Goal: Transaction & Acquisition: Purchase product/service

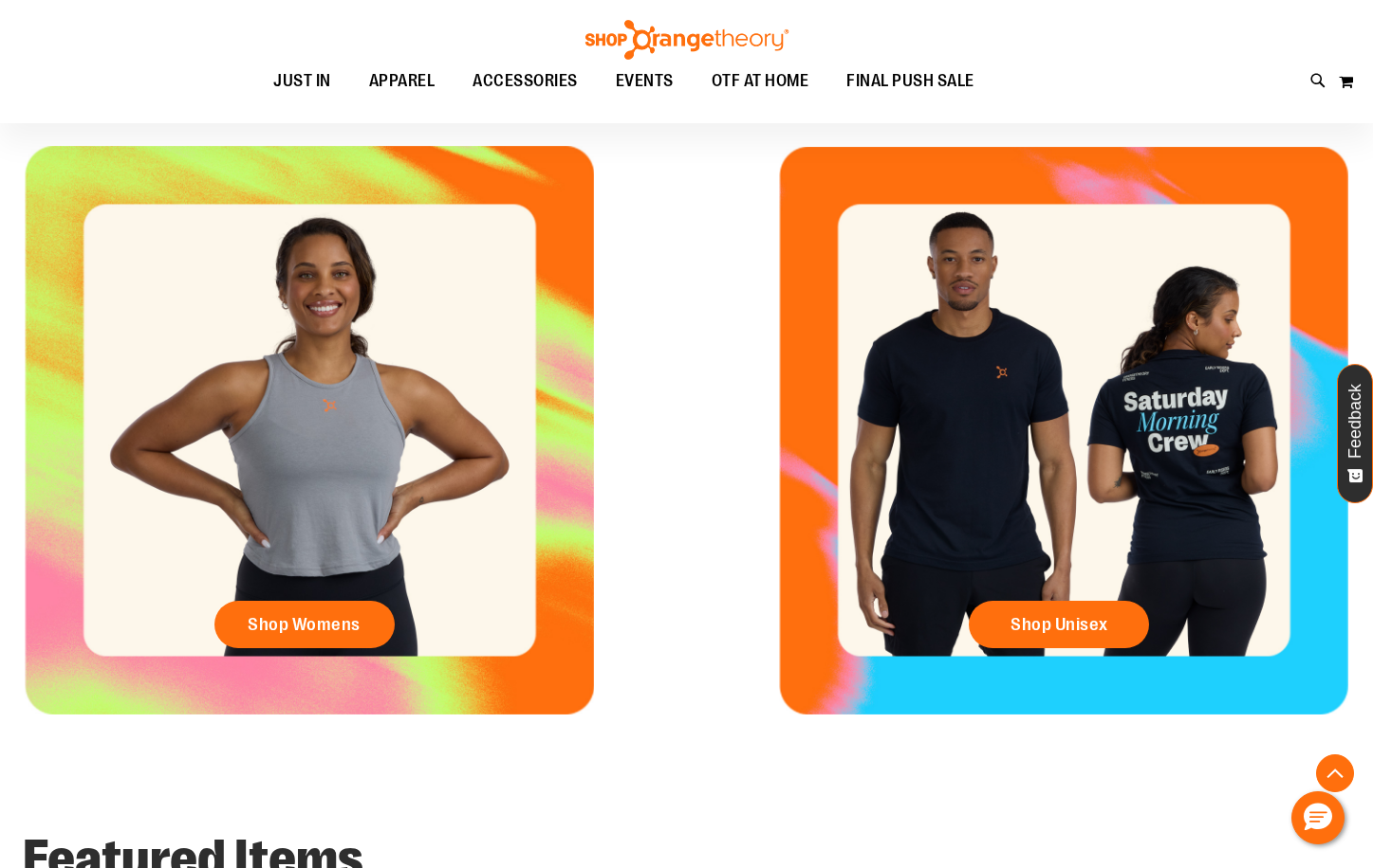
scroll to position [757, 0]
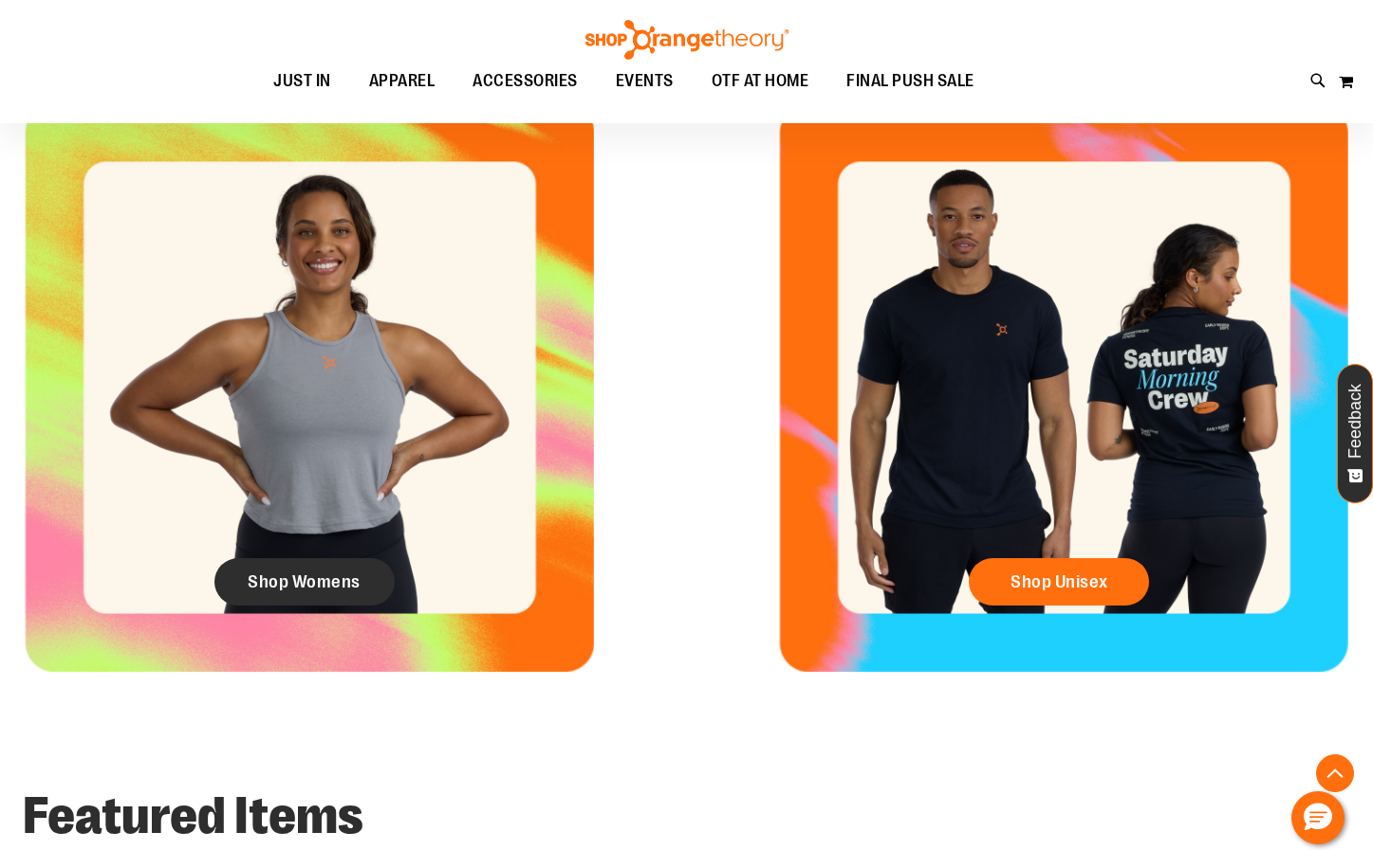
type input "**********"
click at [367, 576] on link "Shop Womens" at bounding box center [304, 581] width 180 height 47
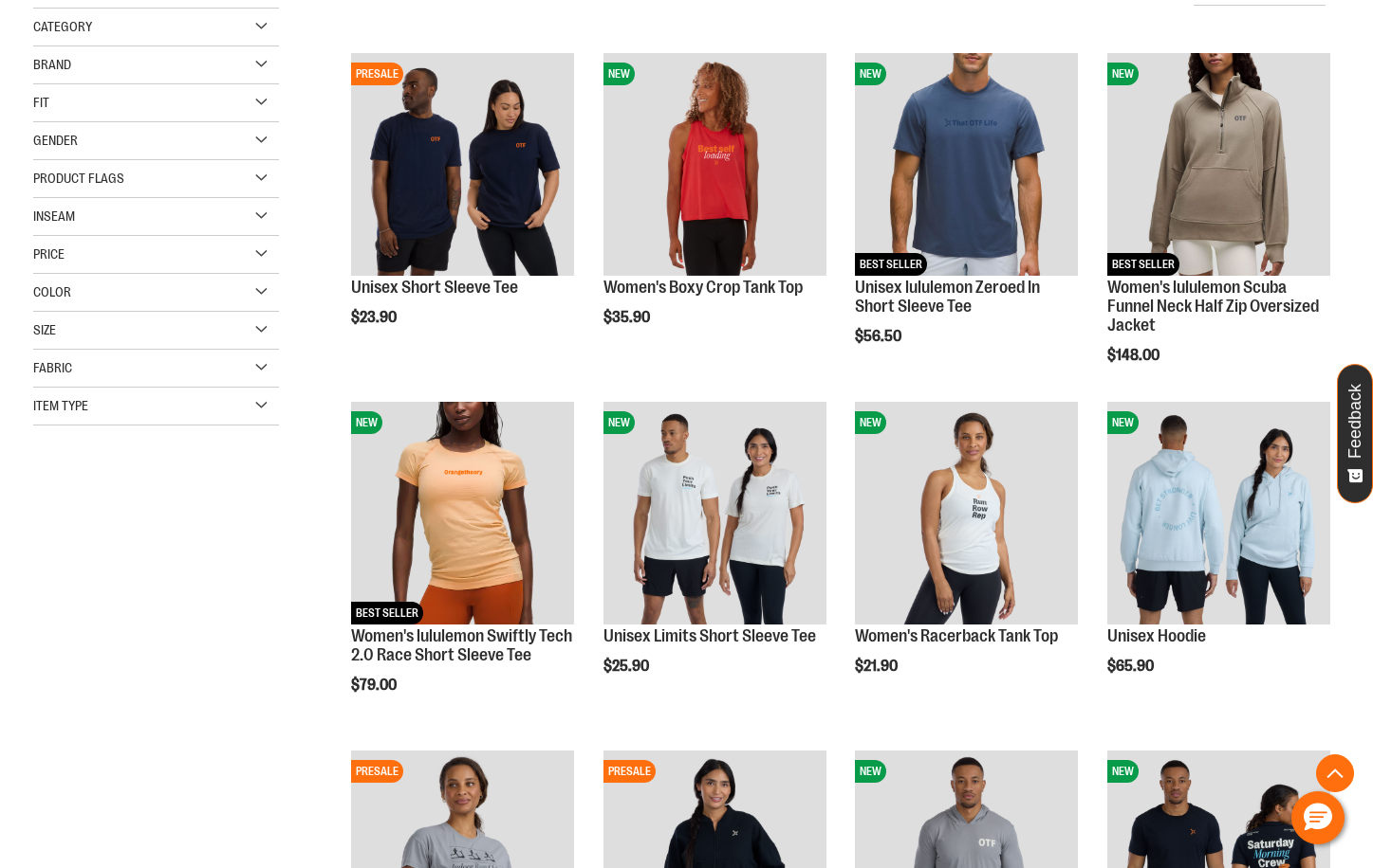
scroll to position [334, 0]
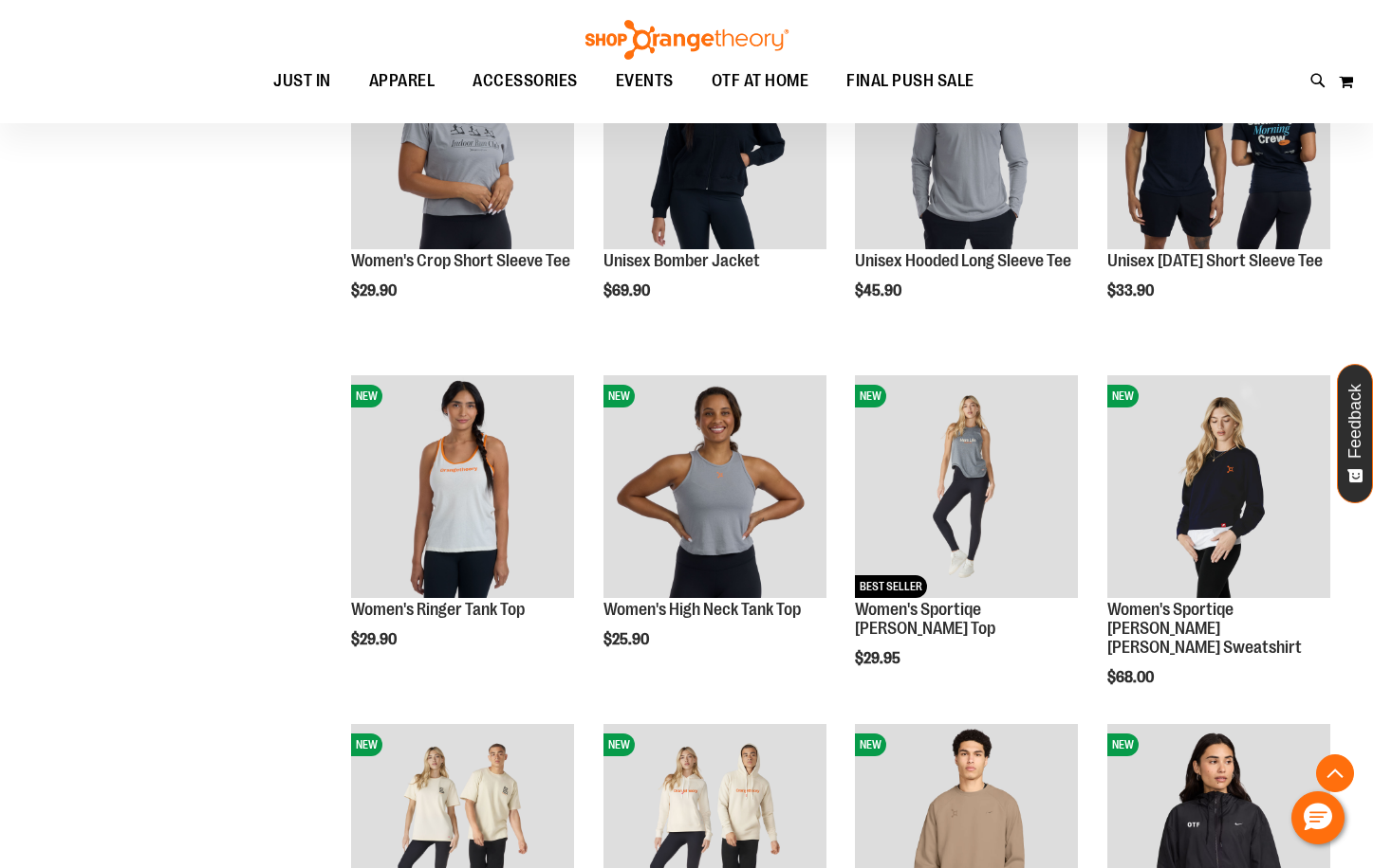
scroll to position [1091, 0]
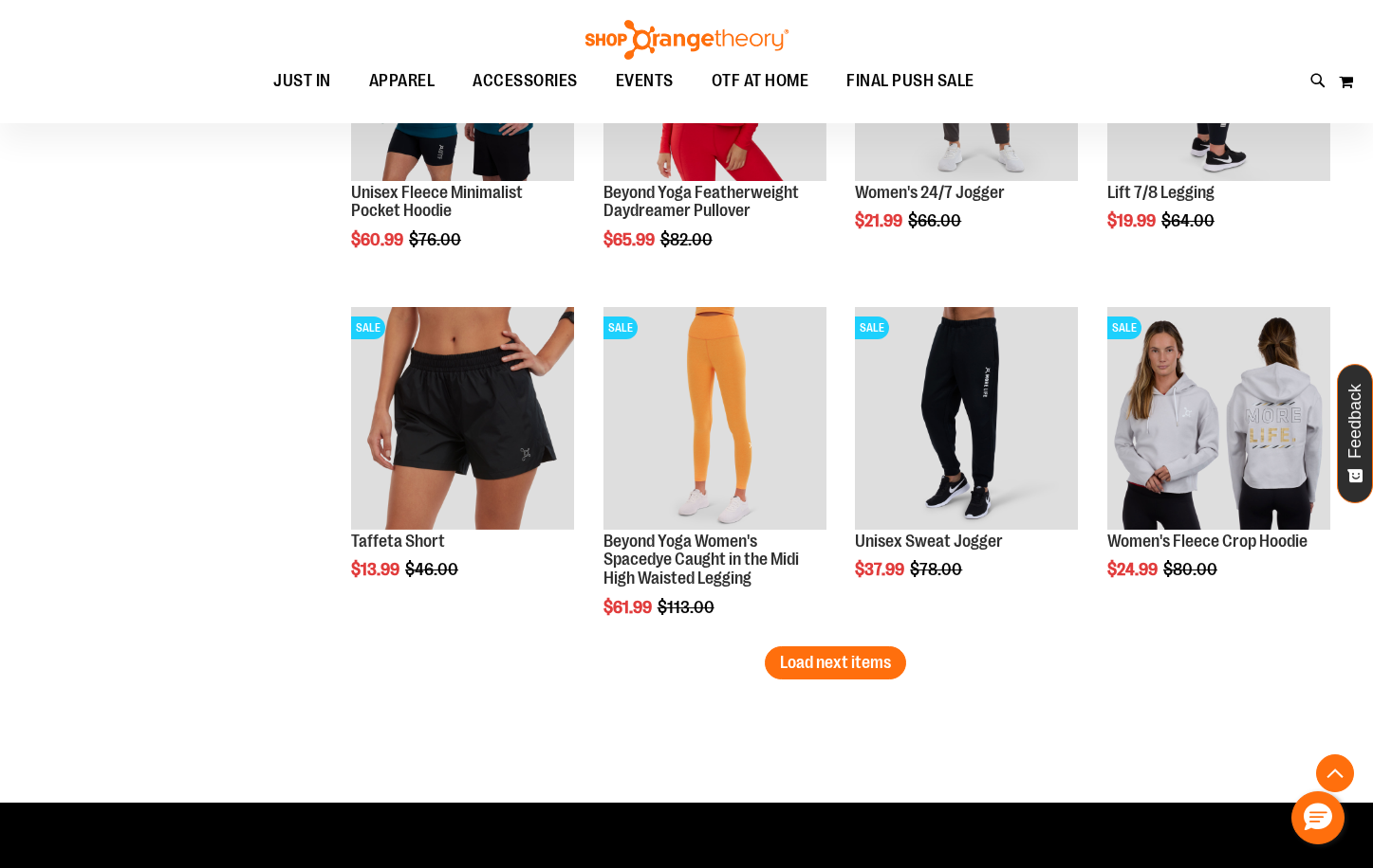
scroll to position [2893, 0]
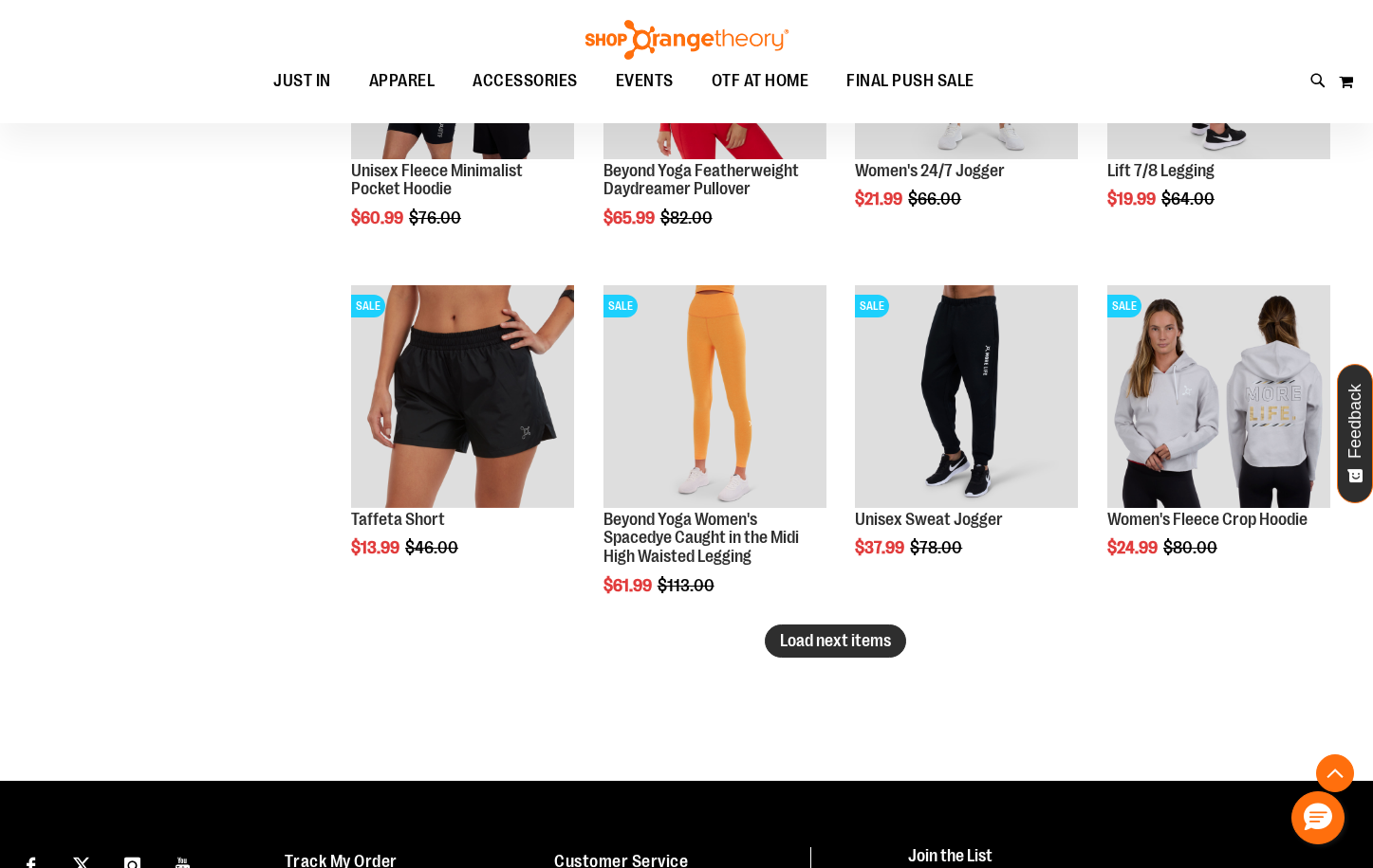
type input "**********"
click at [810, 656] on button "Load next items" at bounding box center [835, 641] width 142 height 33
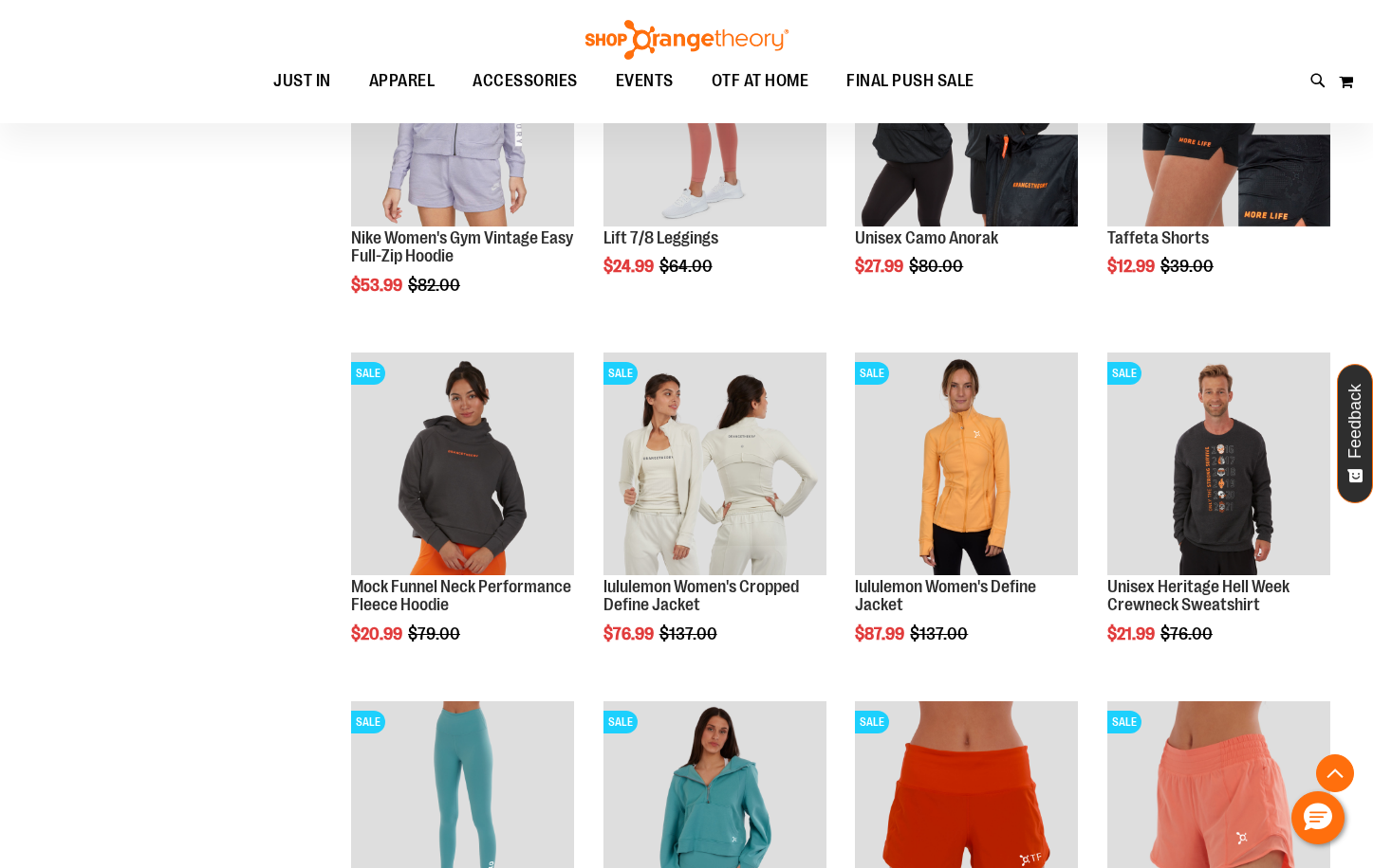
scroll to position [3557, 0]
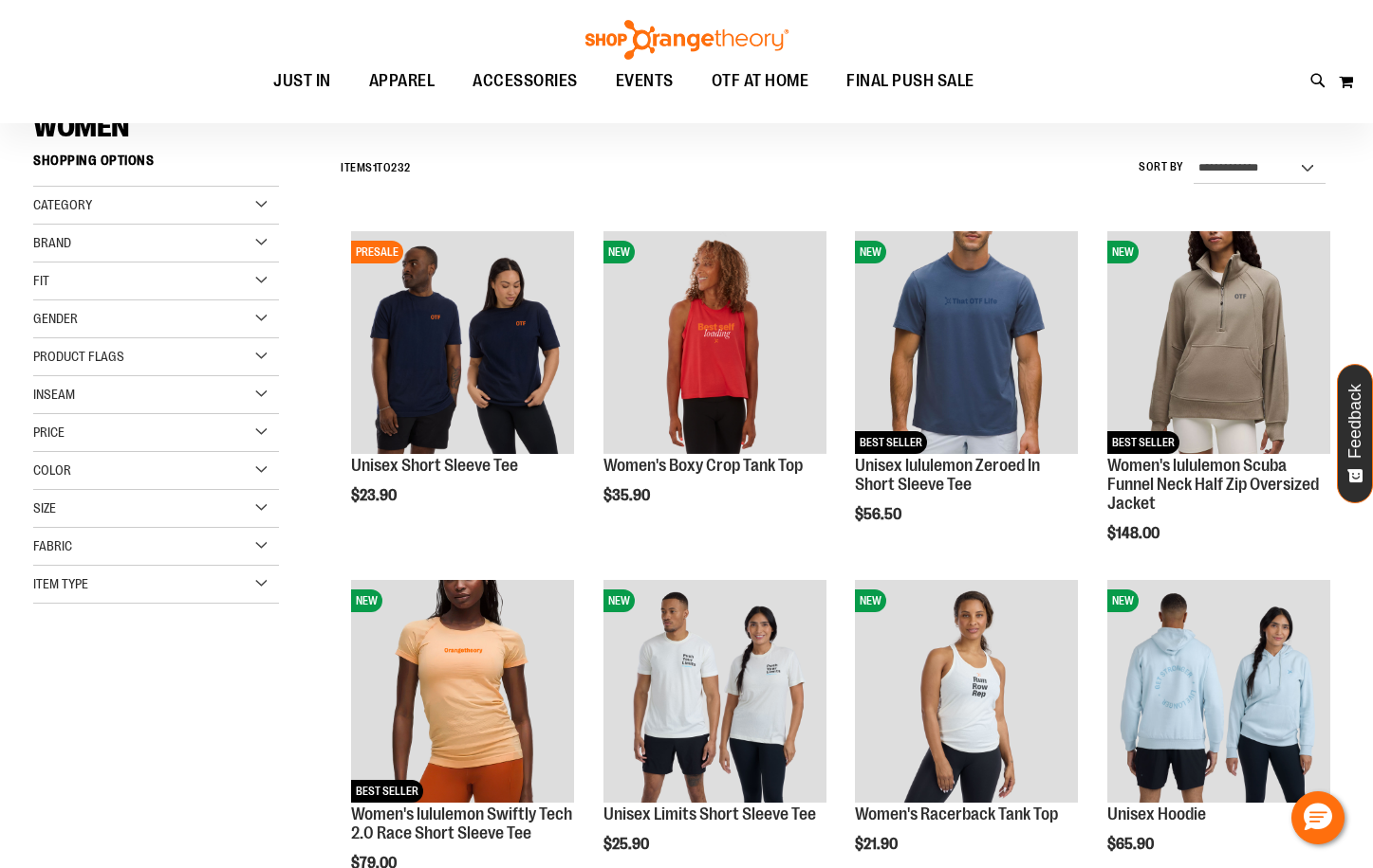
scroll to position [189, 0]
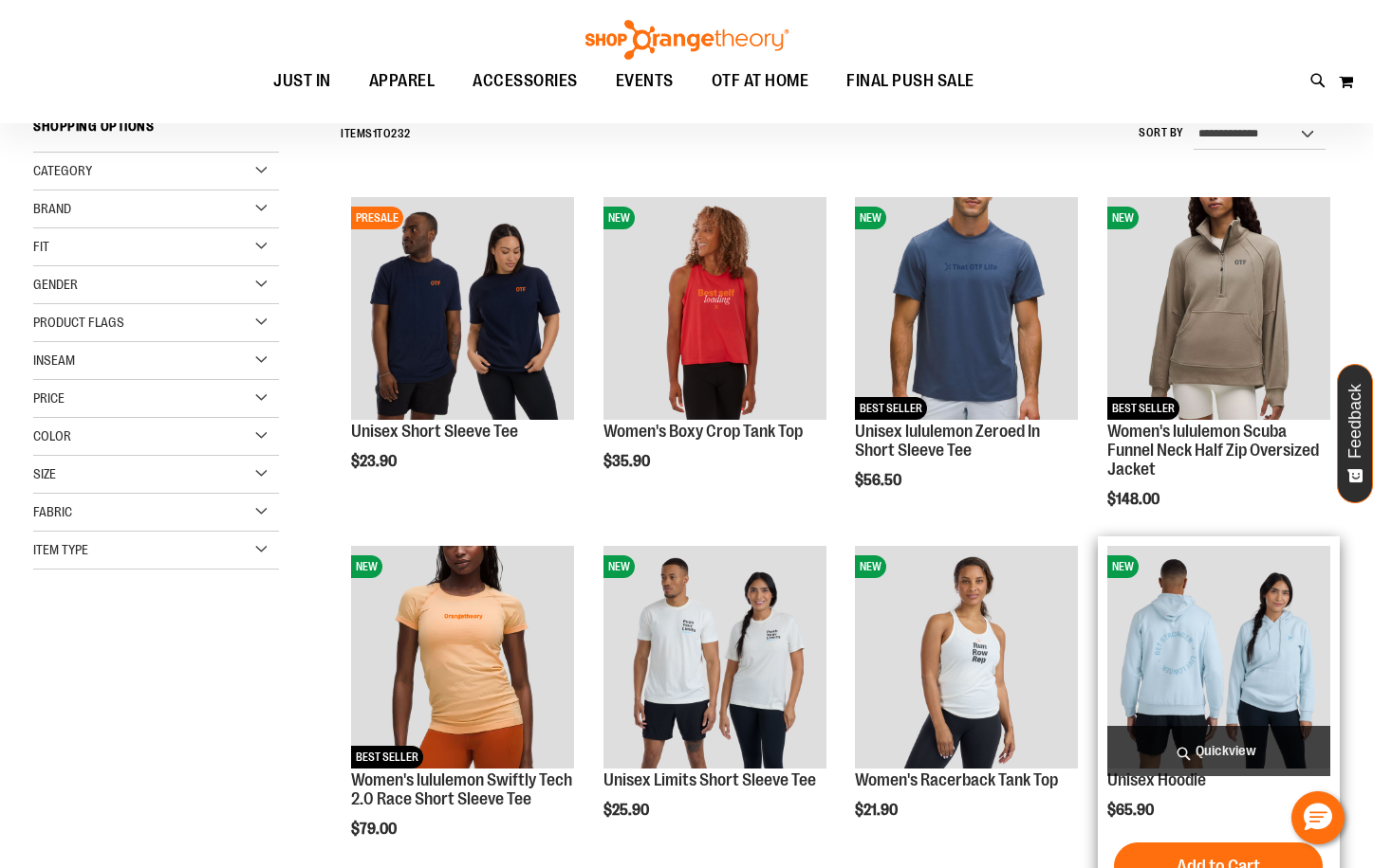
click at [1228, 656] on img "product" at bounding box center [1219, 657] width 223 height 223
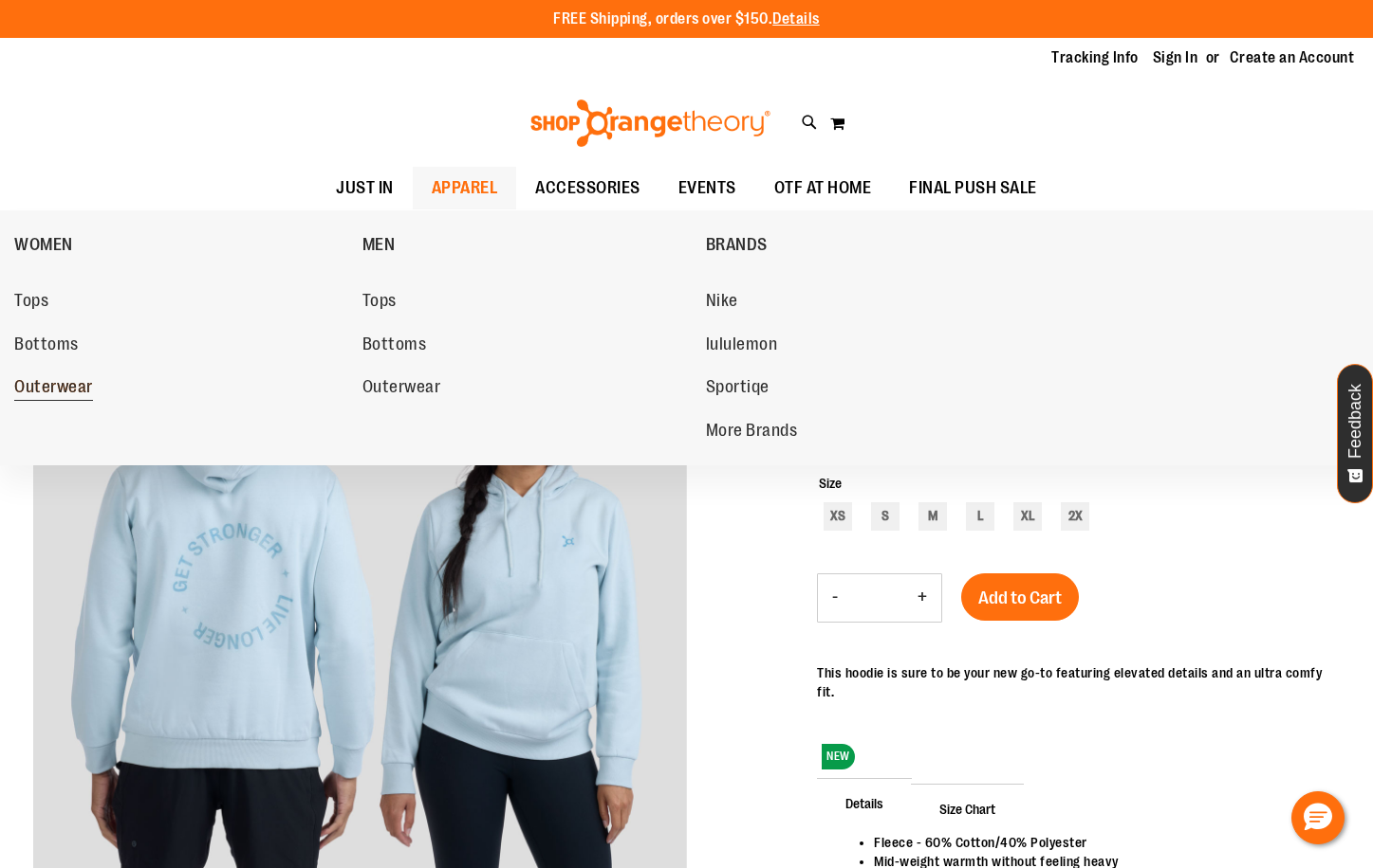
type input "**********"
click at [79, 376] on link "Outerwear" at bounding box center [179, 387] width 329 height 34
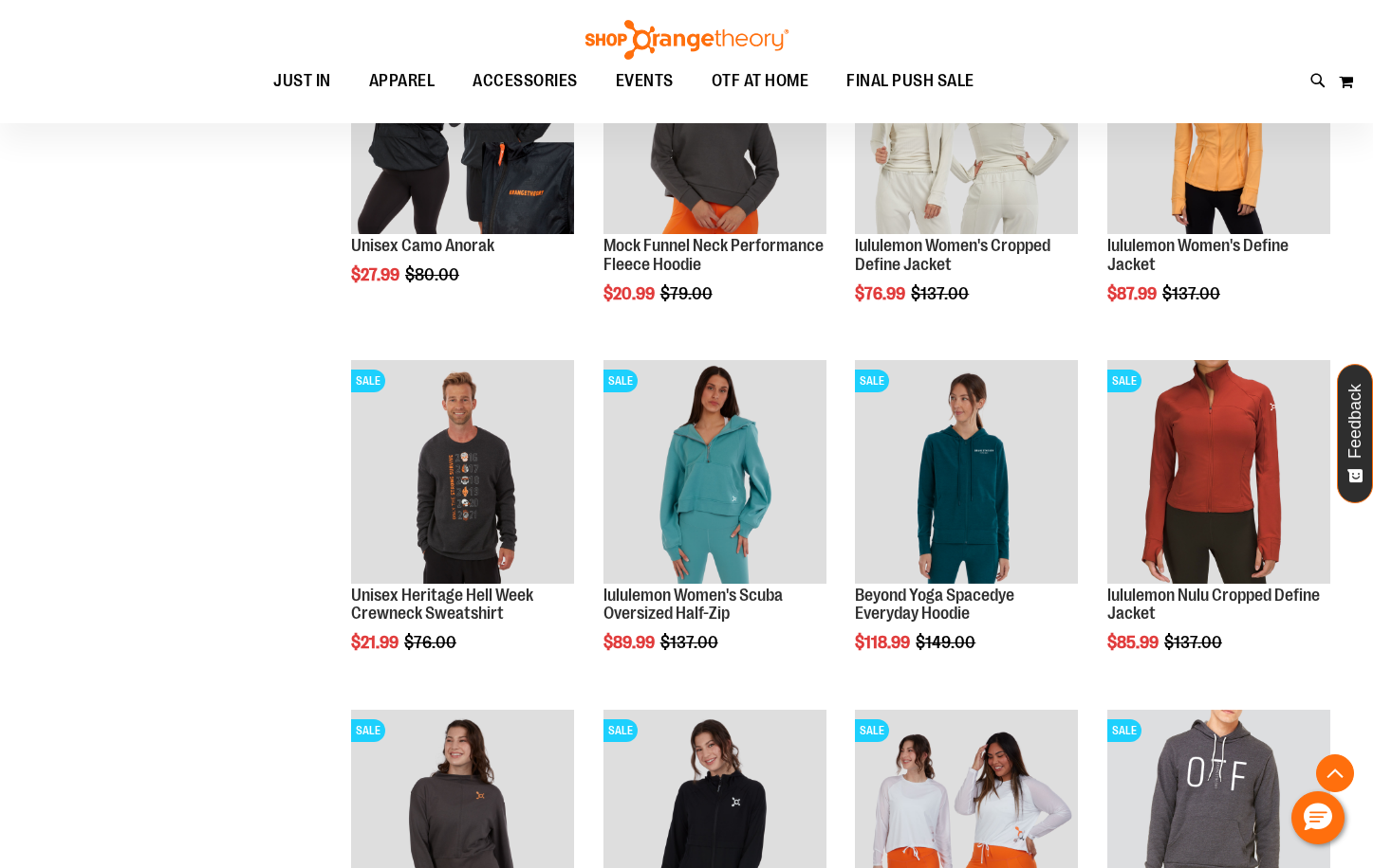
scroll to position [1516, 0]
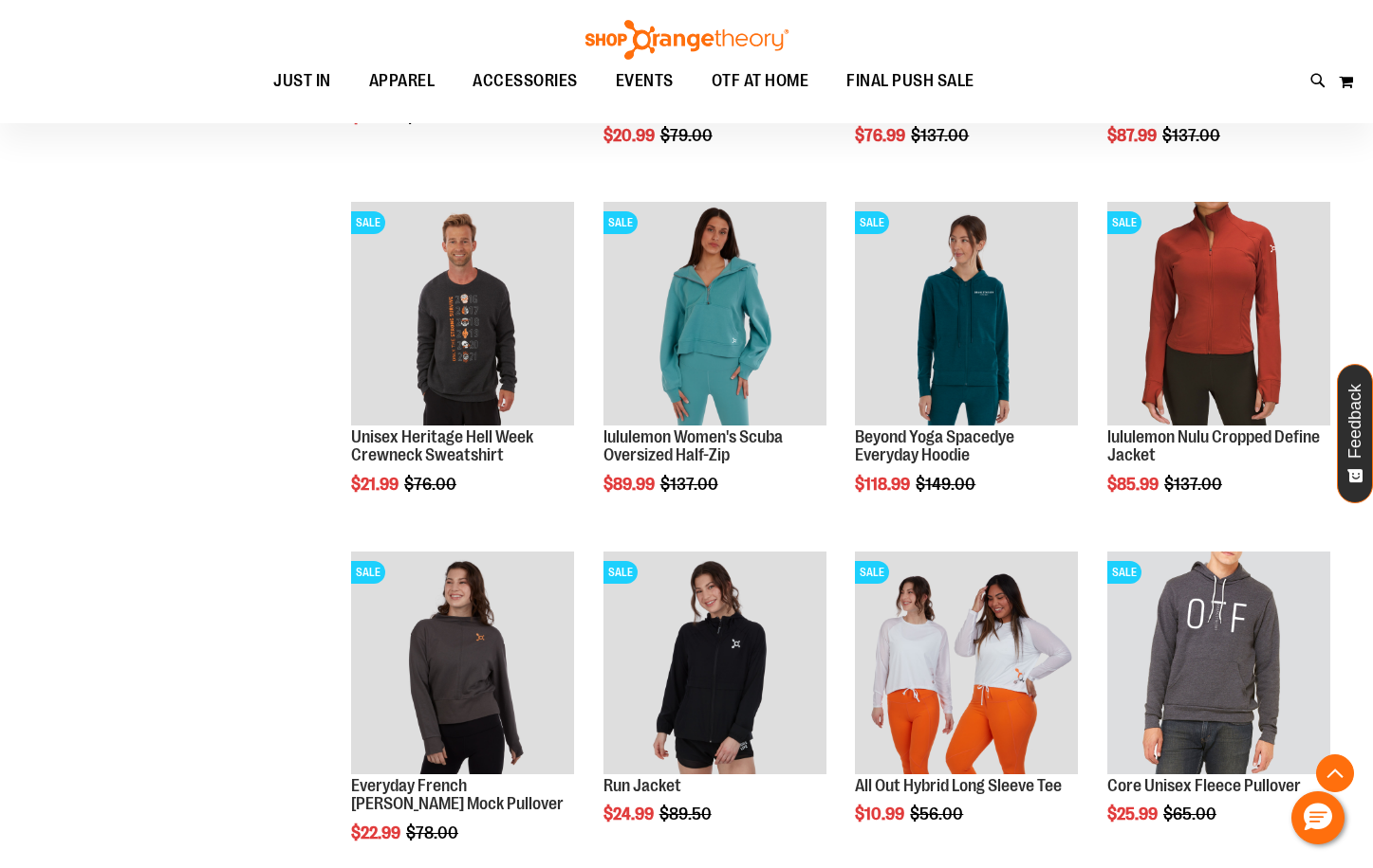
scroll to position [1611, 0]
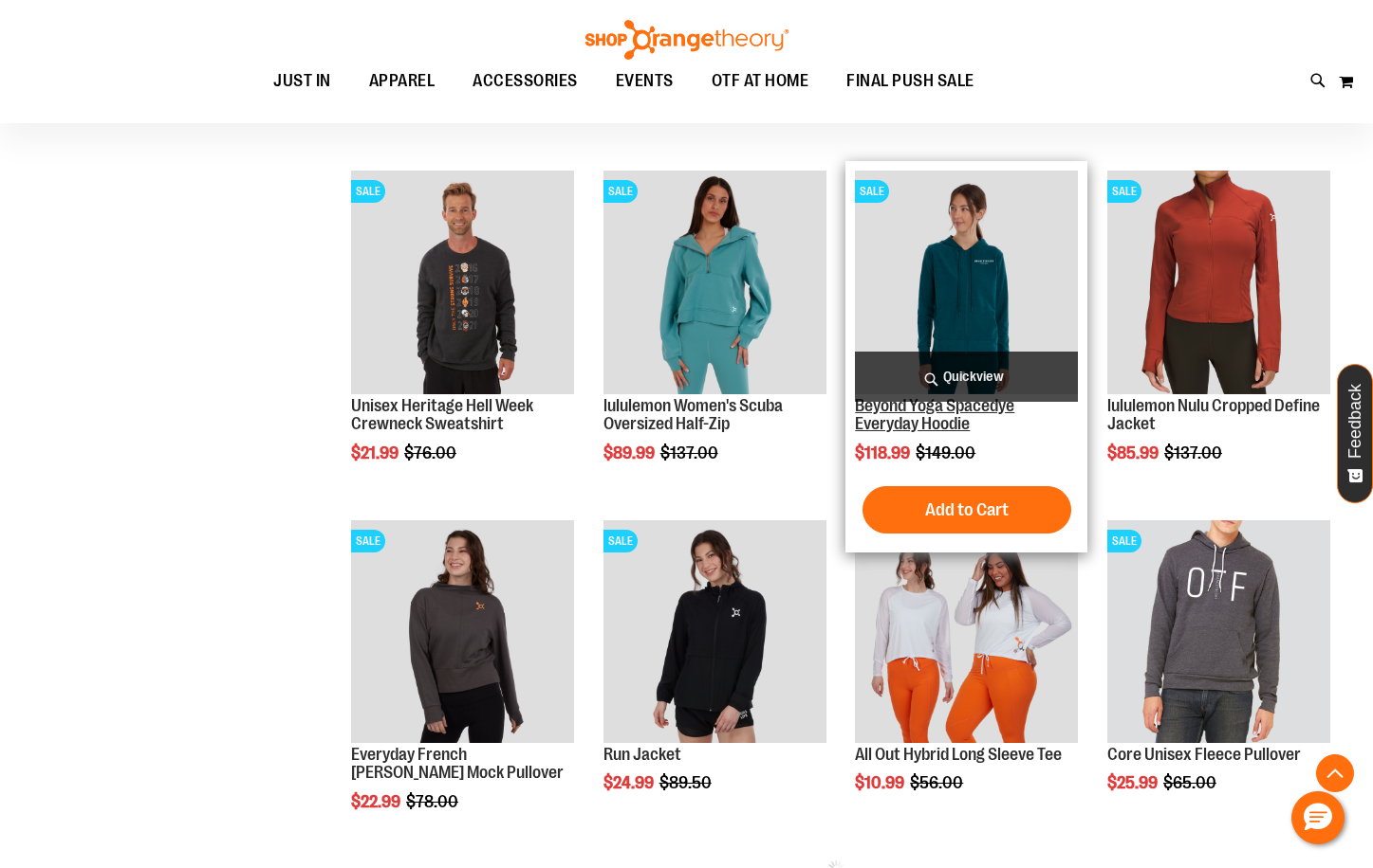
type input "**********"
click at [949, 424] on link "Beyond Yoga Spacedye Everyday Hoodie" at bounding box center [935, 415] width 160 height 38
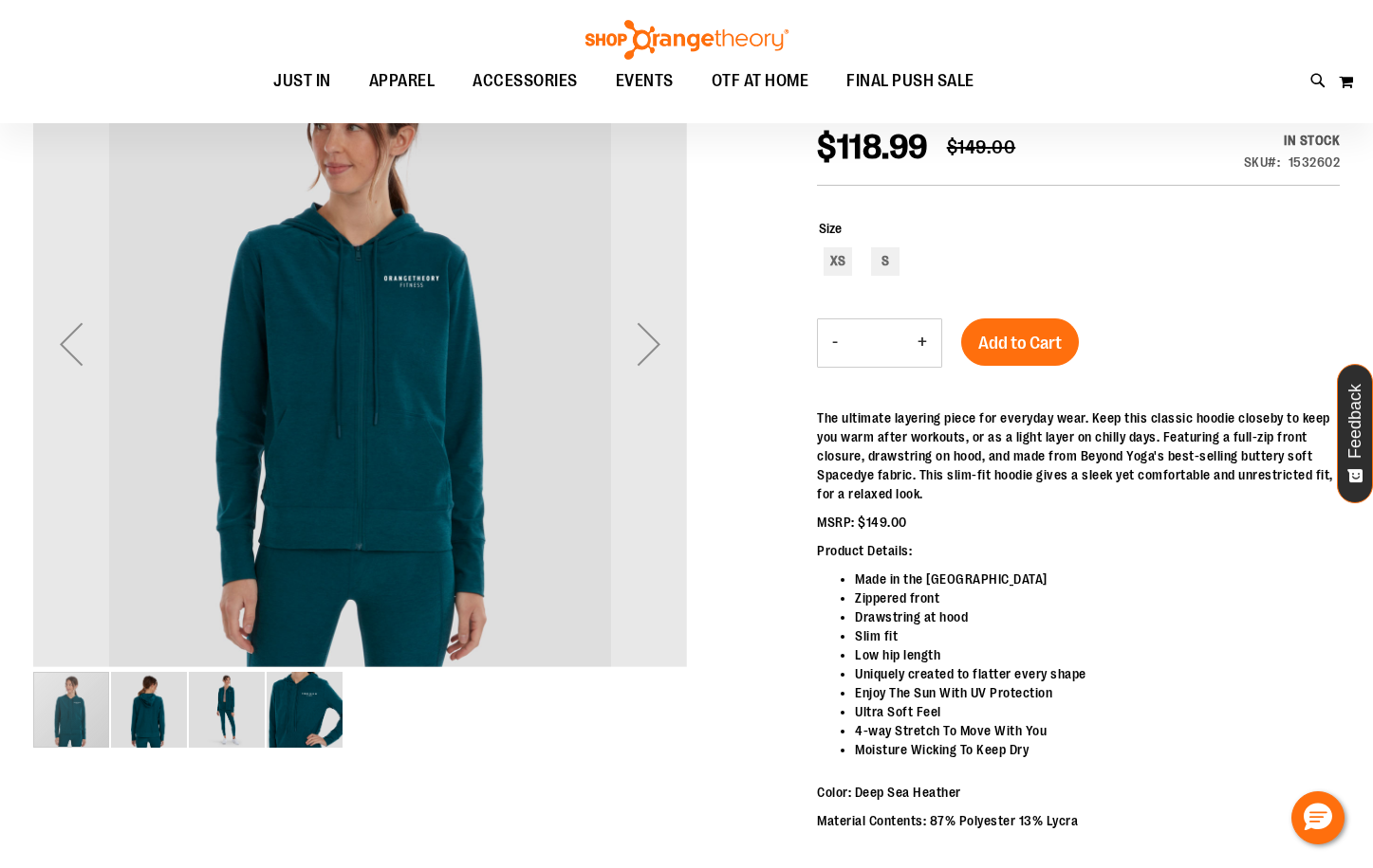
scroll to position [189, 0]
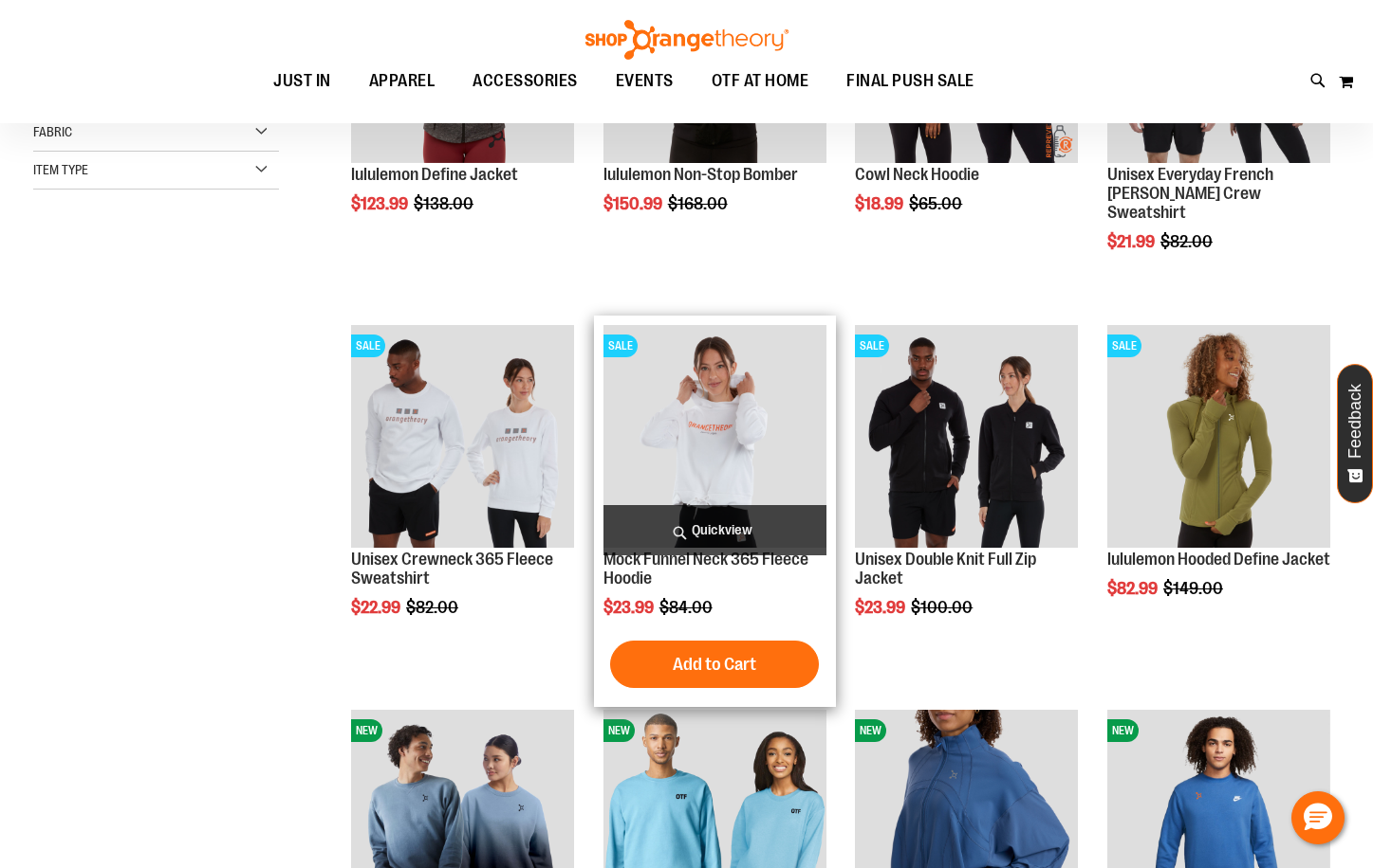
scroll to position [284, 0]
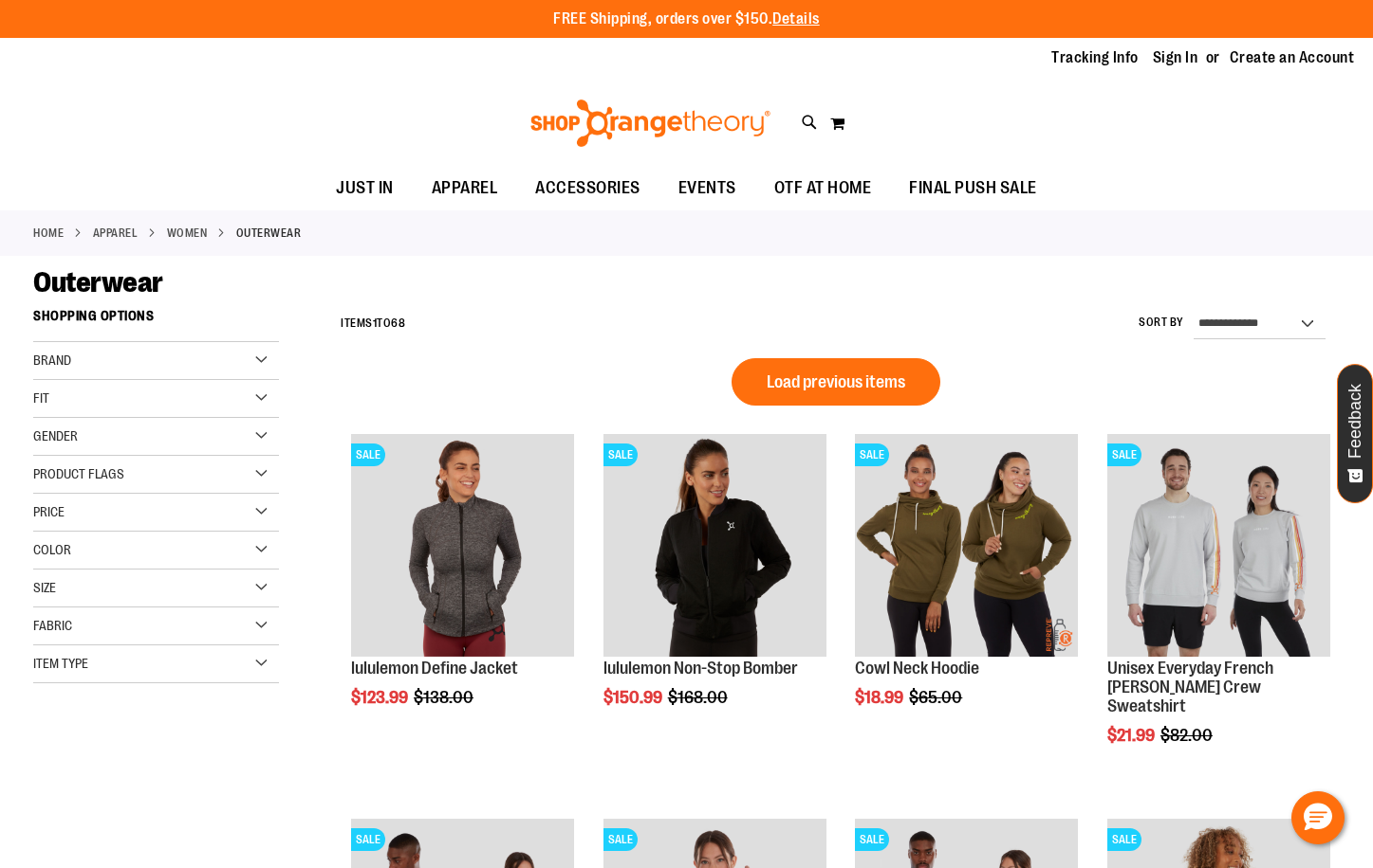
type input "**********"
click at [858, 387] on span "Load previous items" at bounding box center [836, 382] width 139 height 19
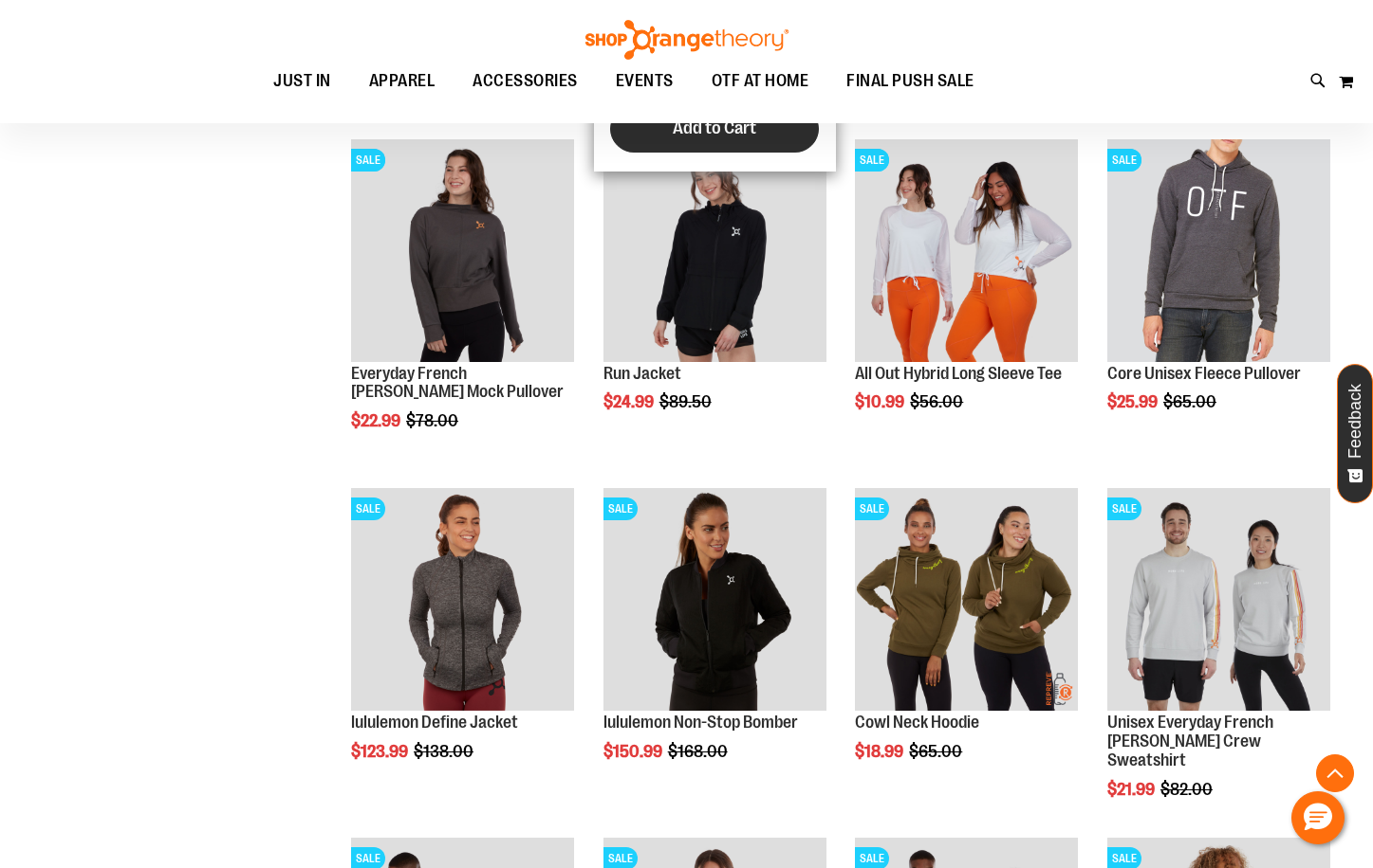
scroll to position [753, 0]
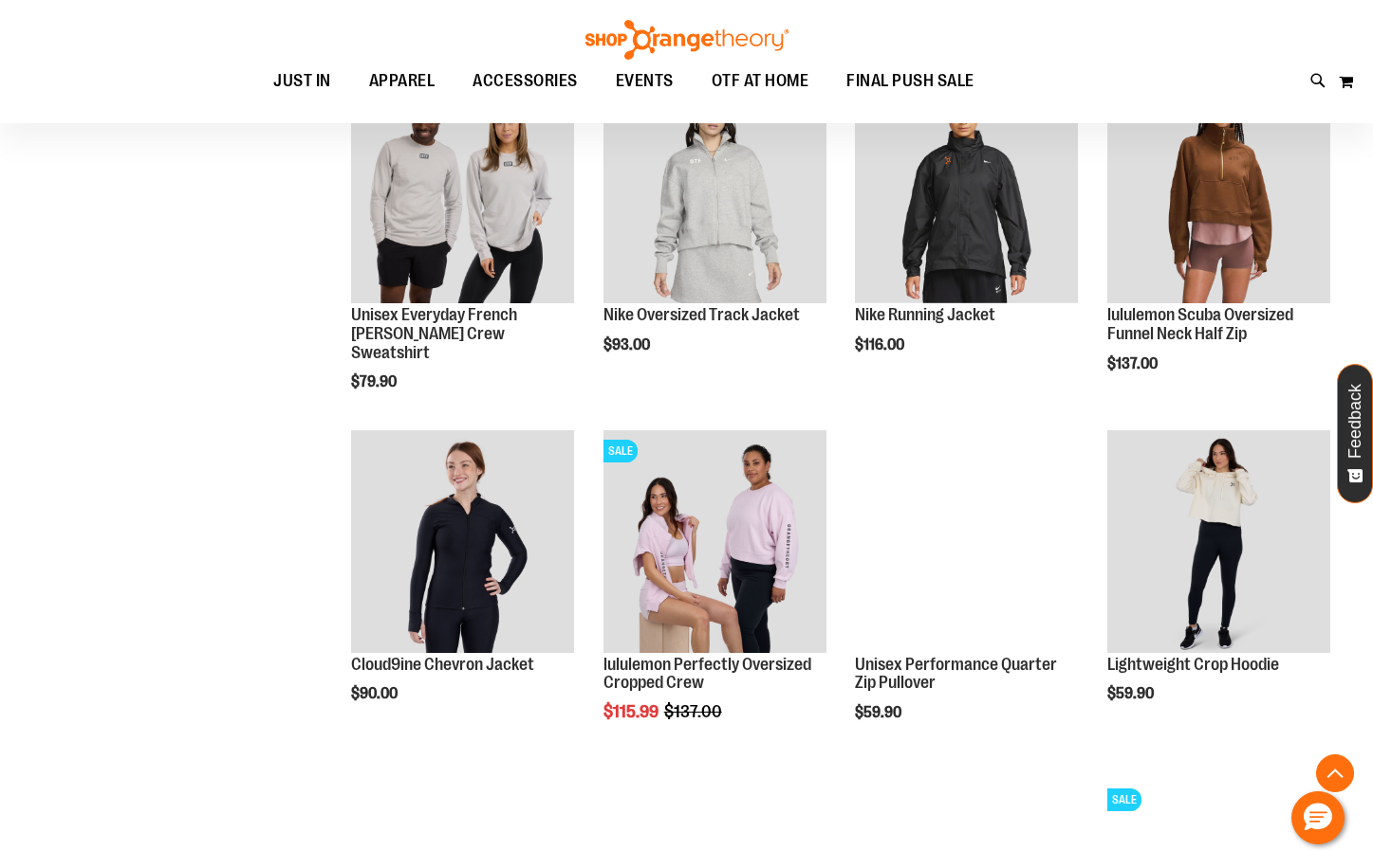
scroll to position [2270, 0]
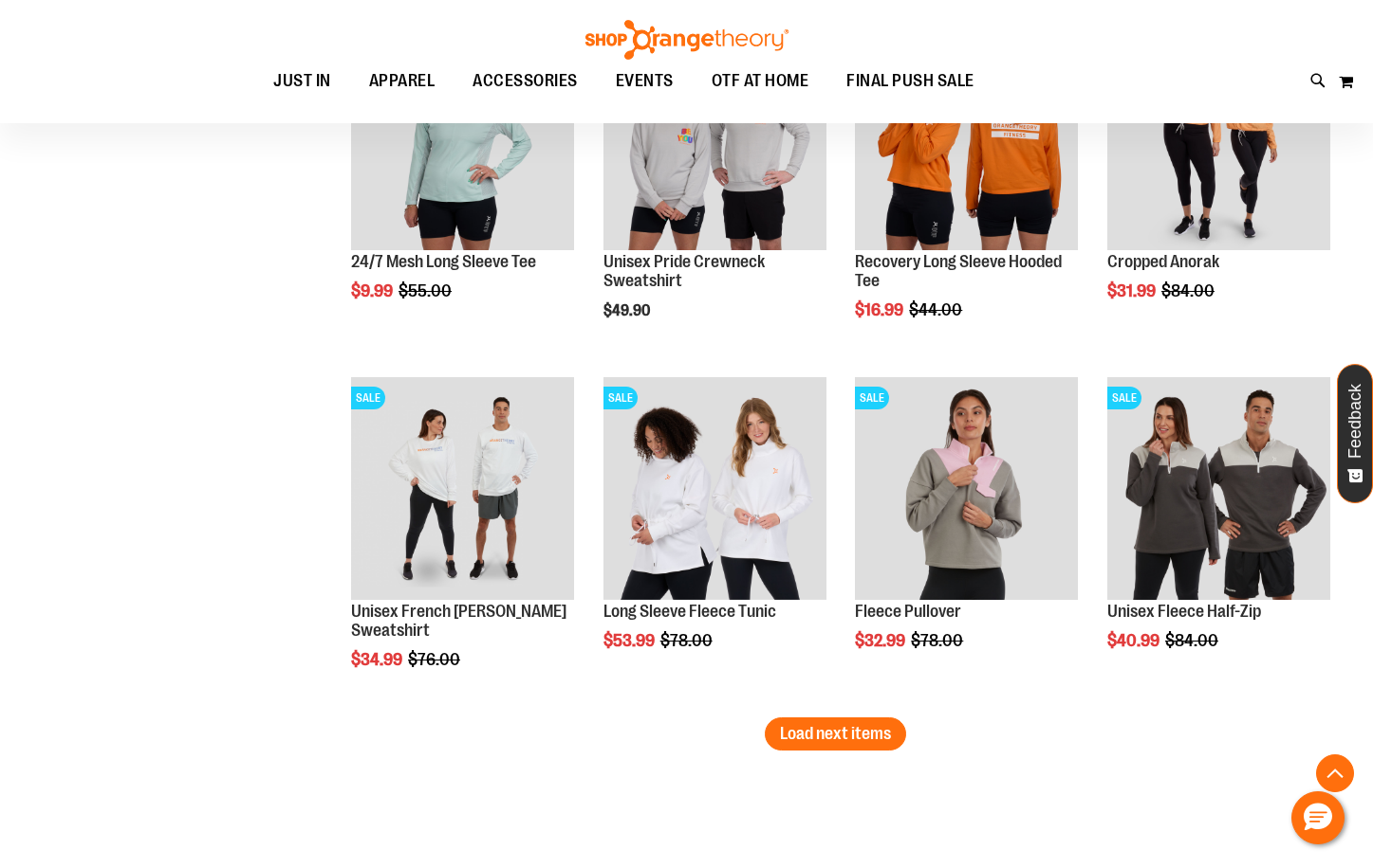
scroll to position [3691, 0]
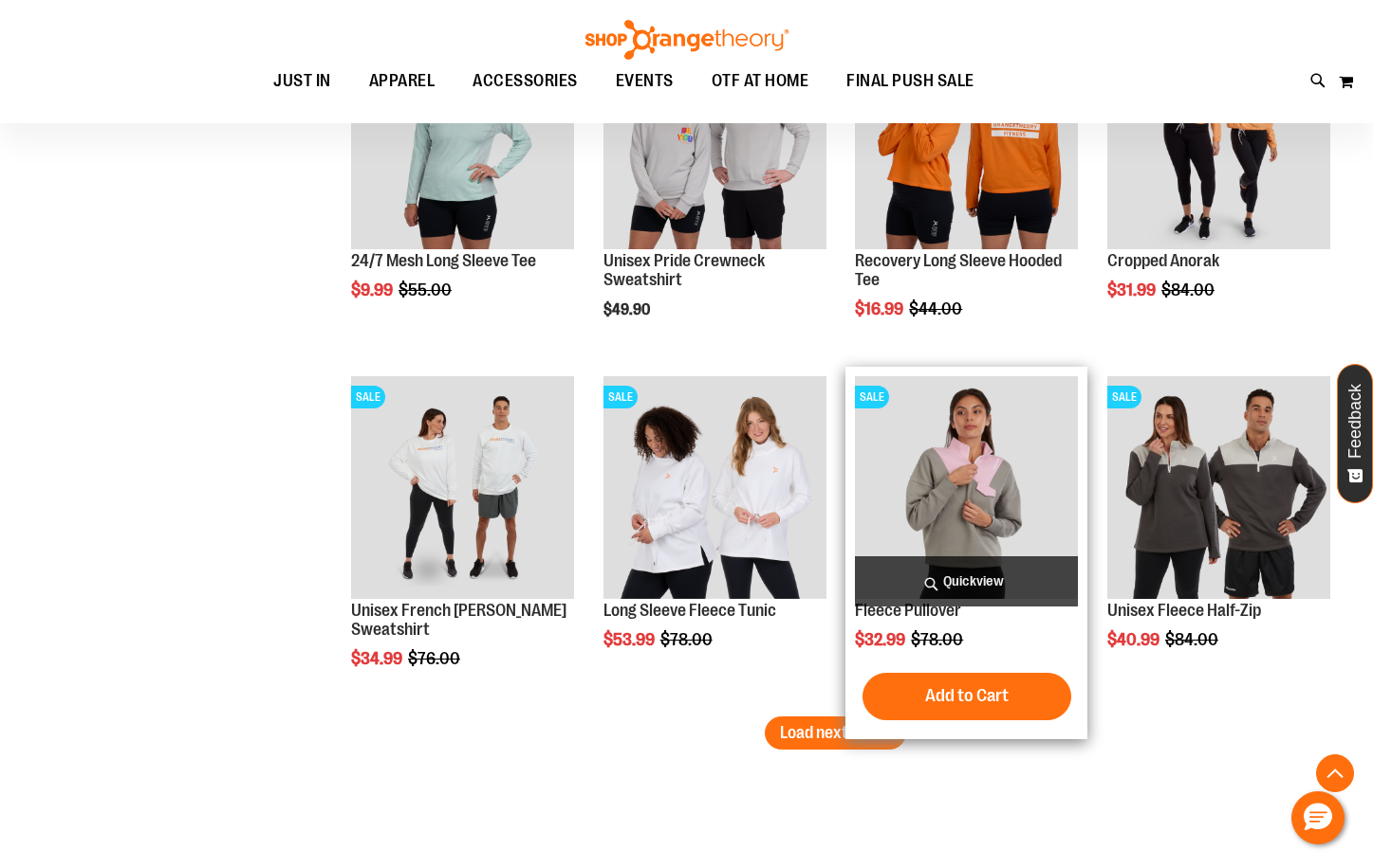
click at [931, 534] on img "product" at bounding box center [967, 488] width 223 height 223
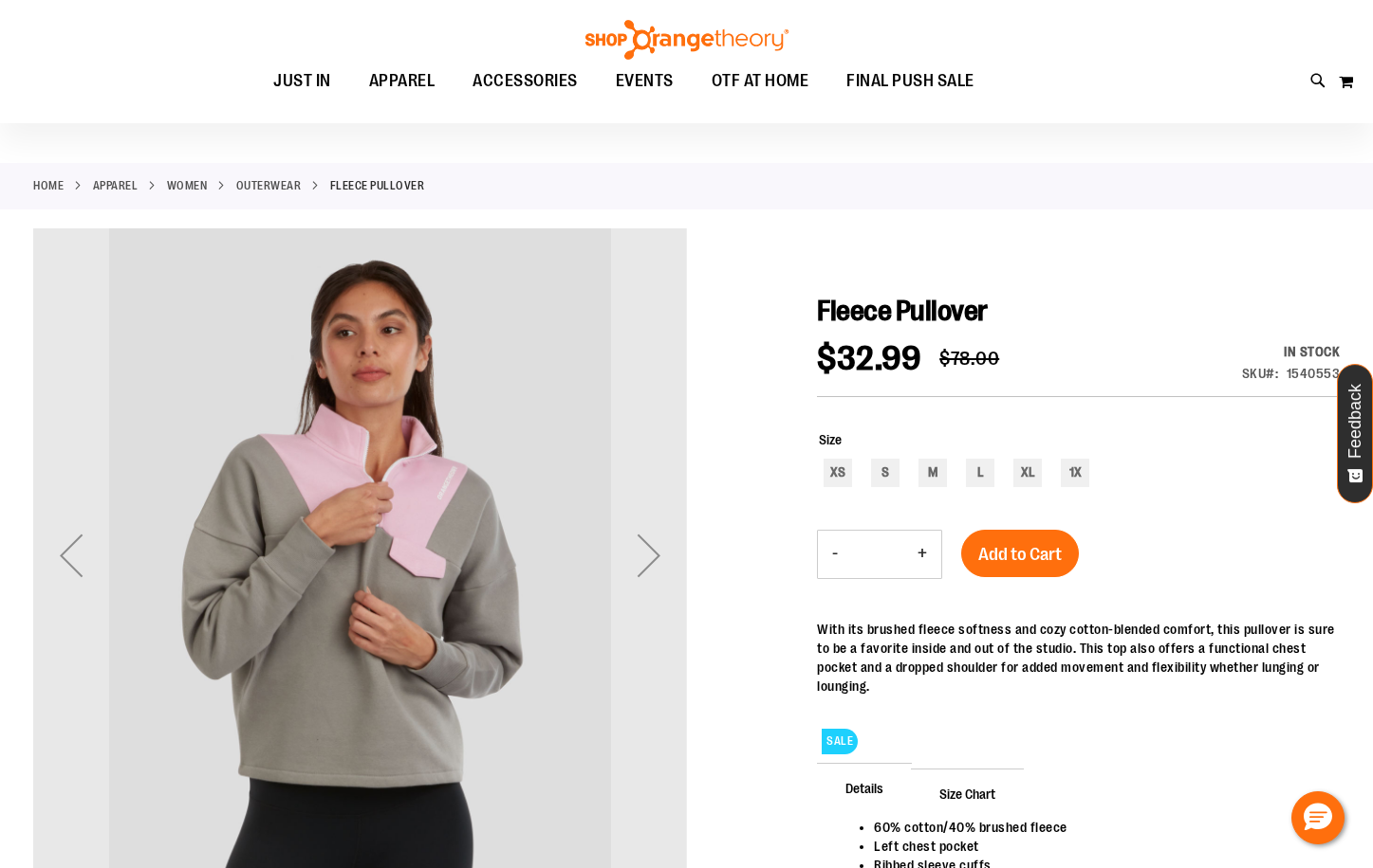
scroll to position [94, 0]
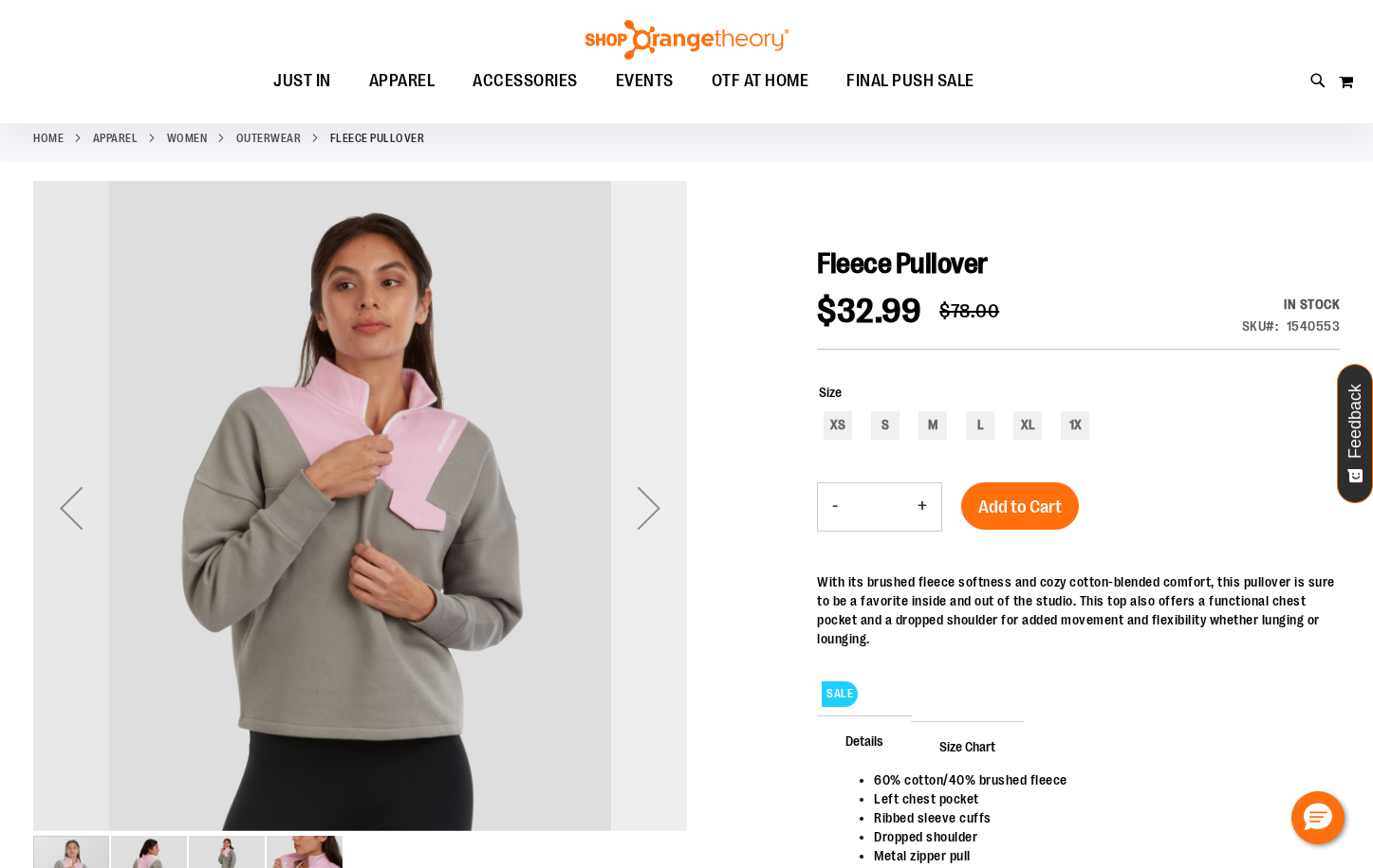
type input "**********"
click at [644, 507] on div "Next" at bounding box center [648, 508] width 76 height 76
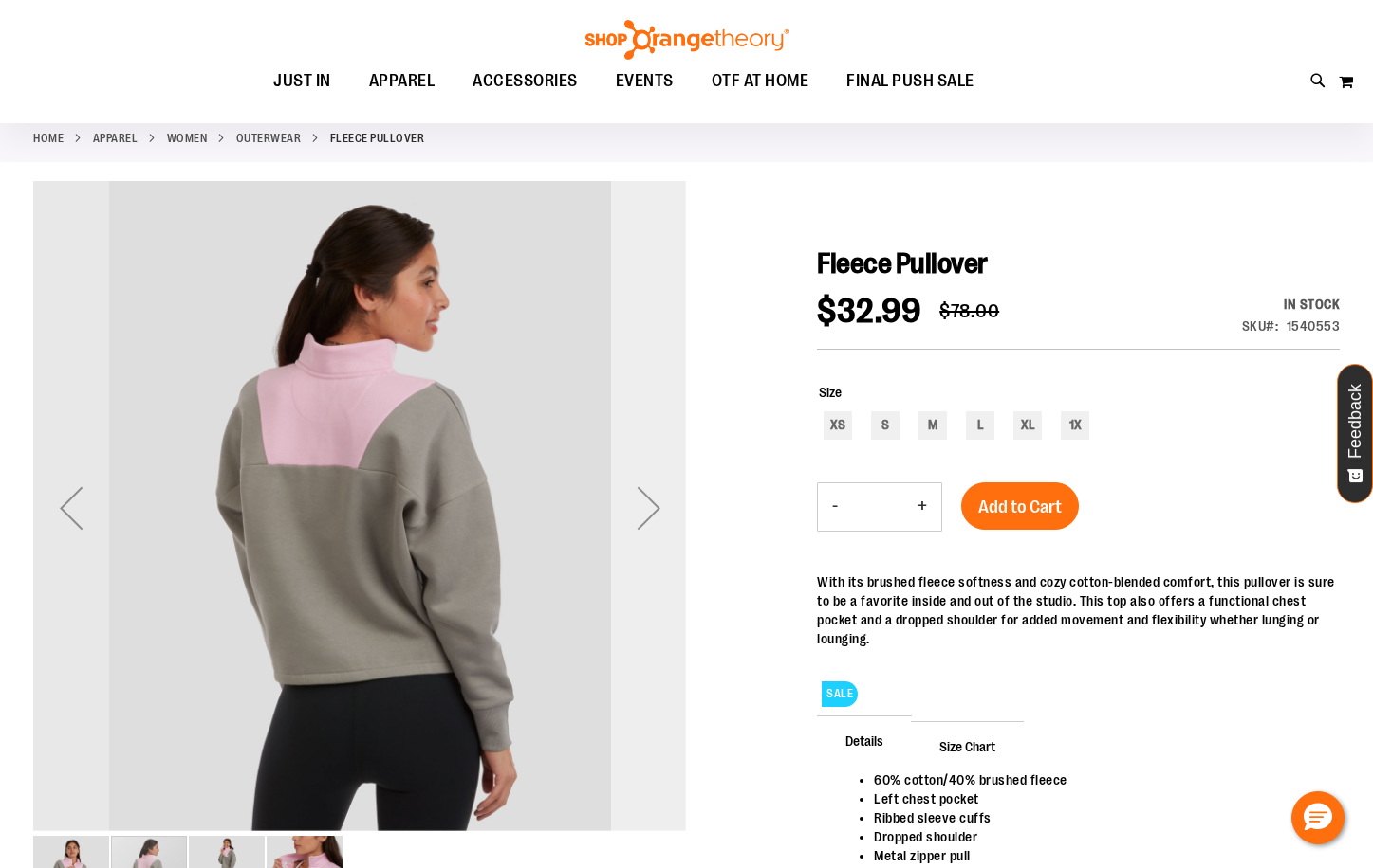
click at [646, 504] on div "Next" at bounding box center [648, 508] width 76 height 76
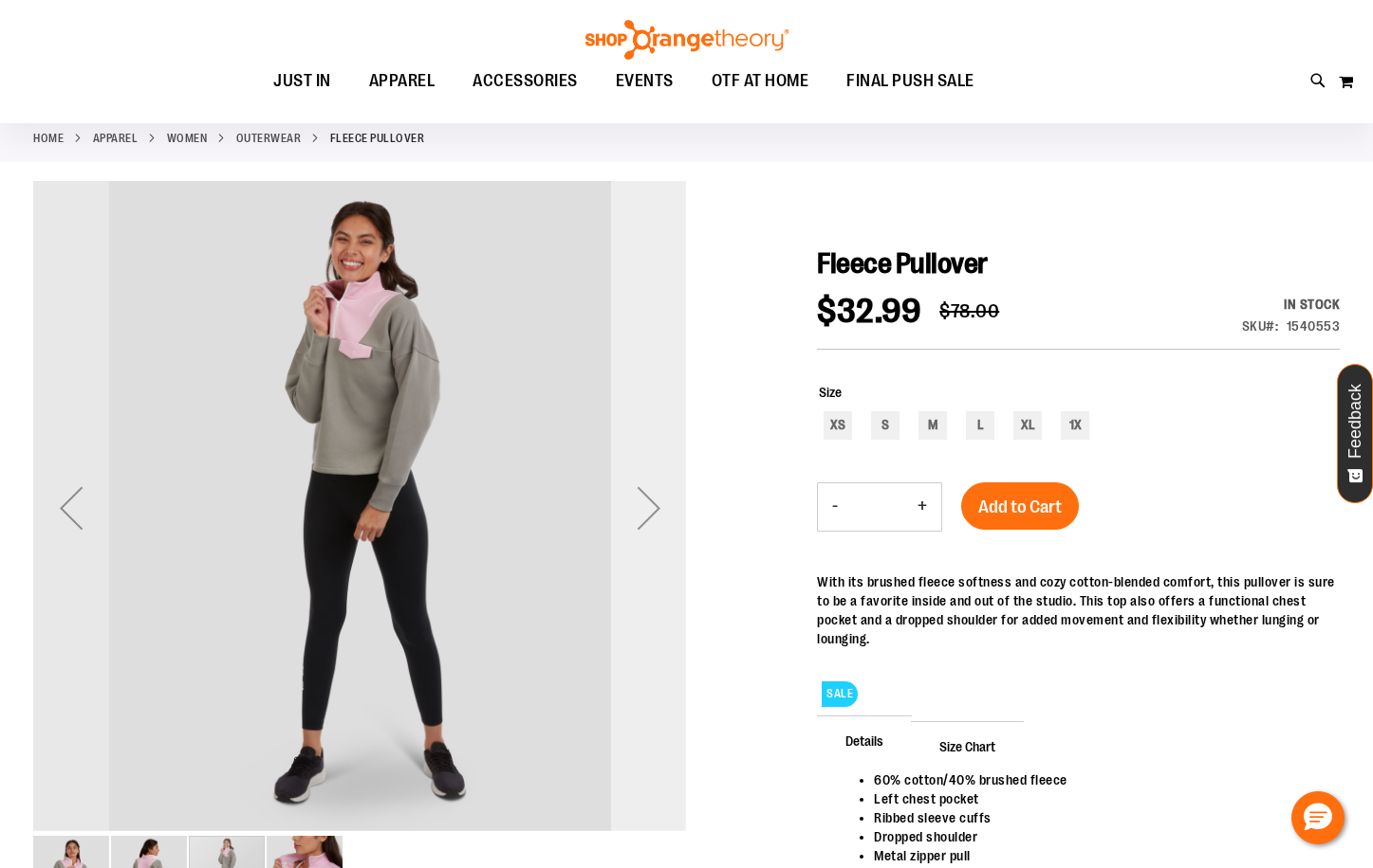
click at [646, 504] on div "Next" at bounding box center [648, 508] width 76 height 76
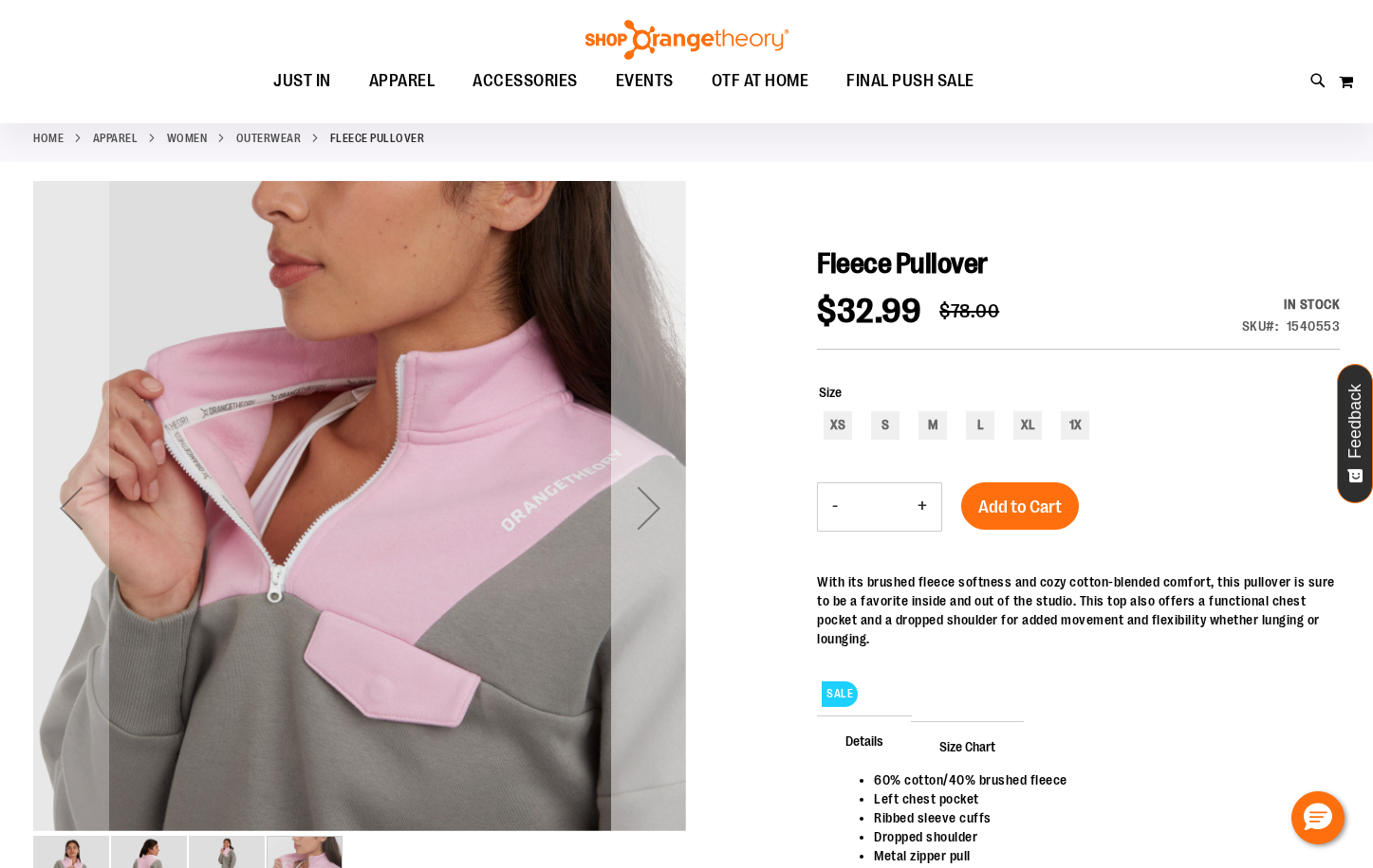
click at [646, 504] on div "Next" at bounding box center [648, 508] width 76 height 76
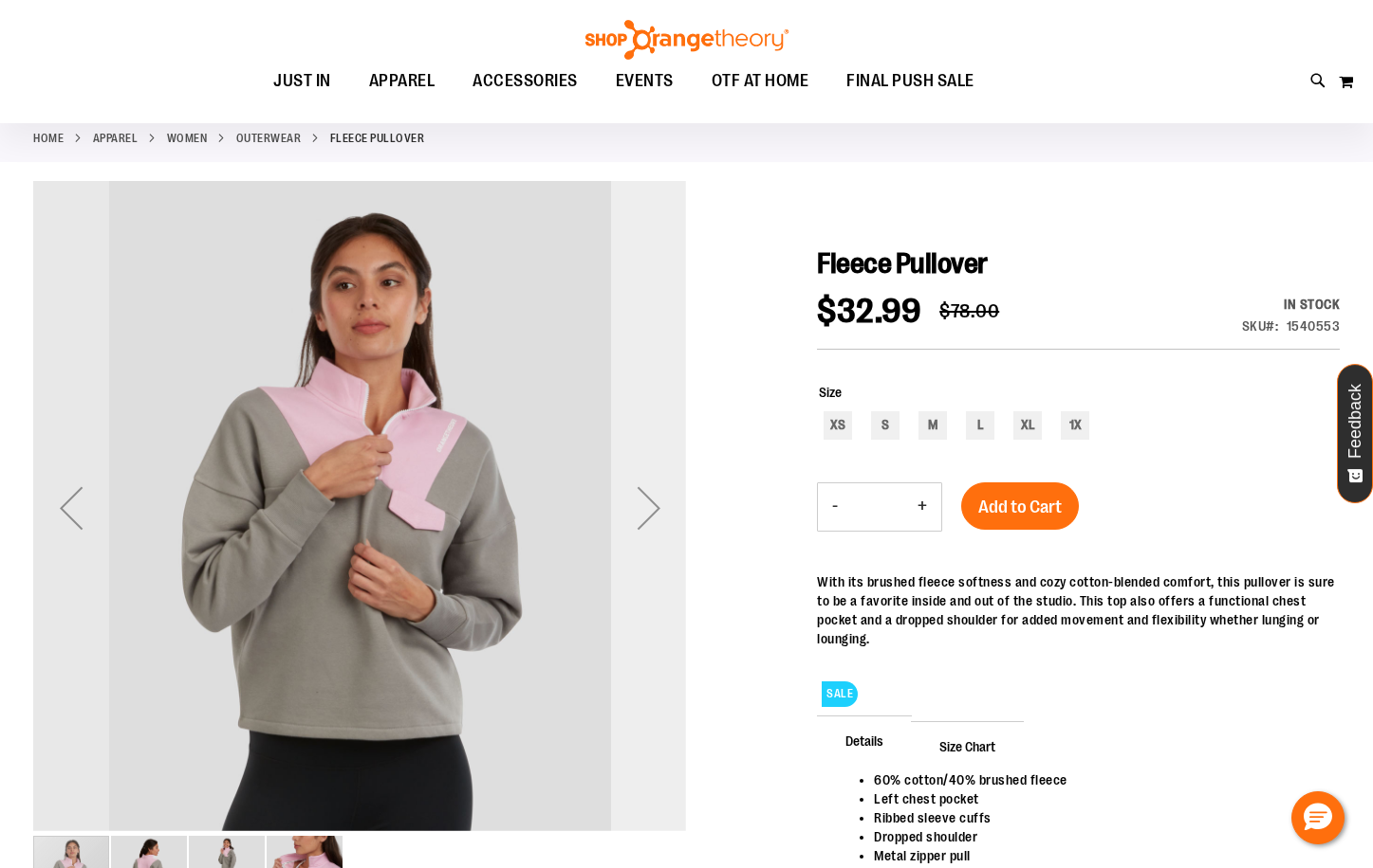
click at [648, 504] on div "Next" at bounding box center [648, 508] width 76 height 76
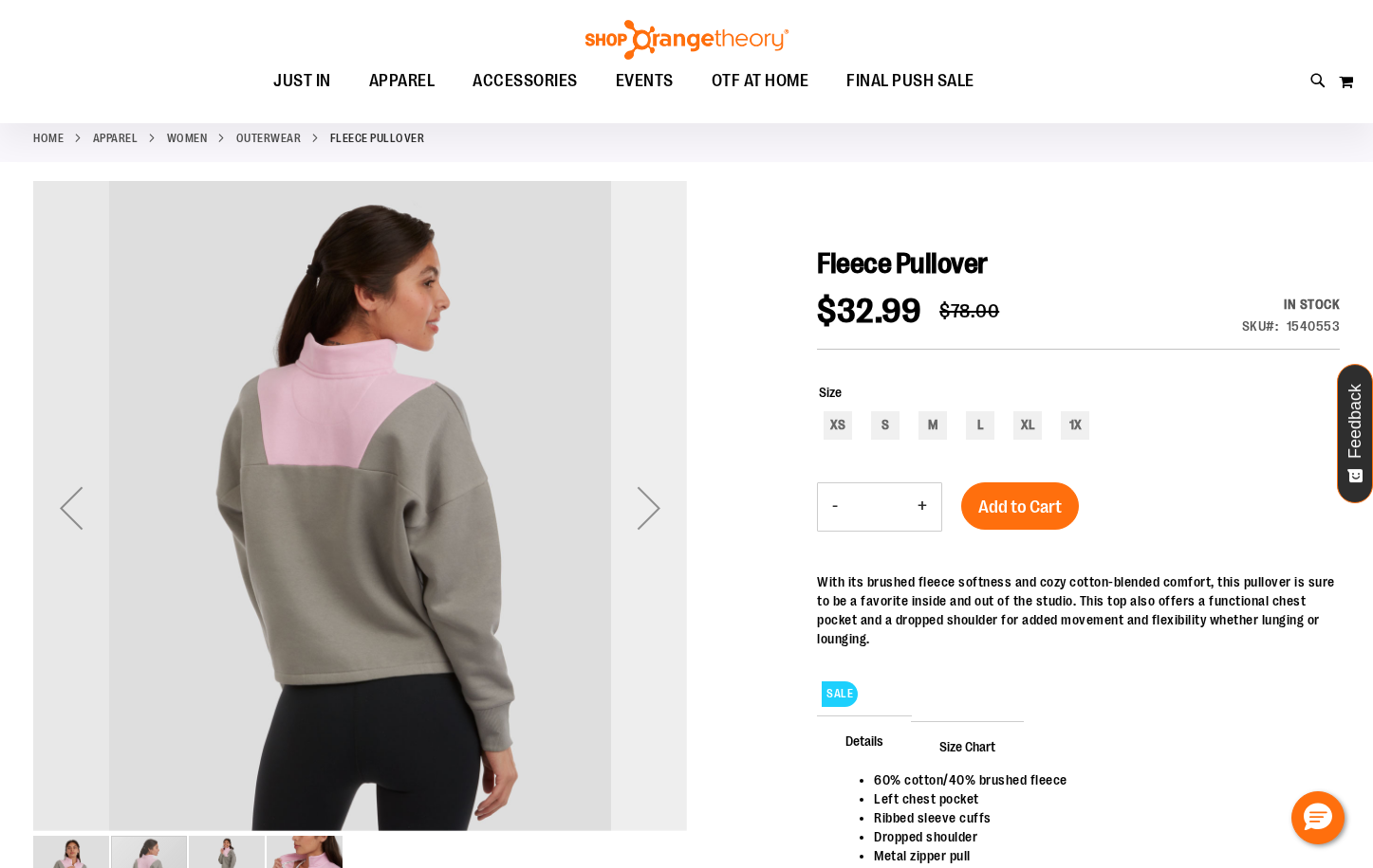
click at [637, 503] on div "Next" at bounding box center [648, 508] width 76 height 76
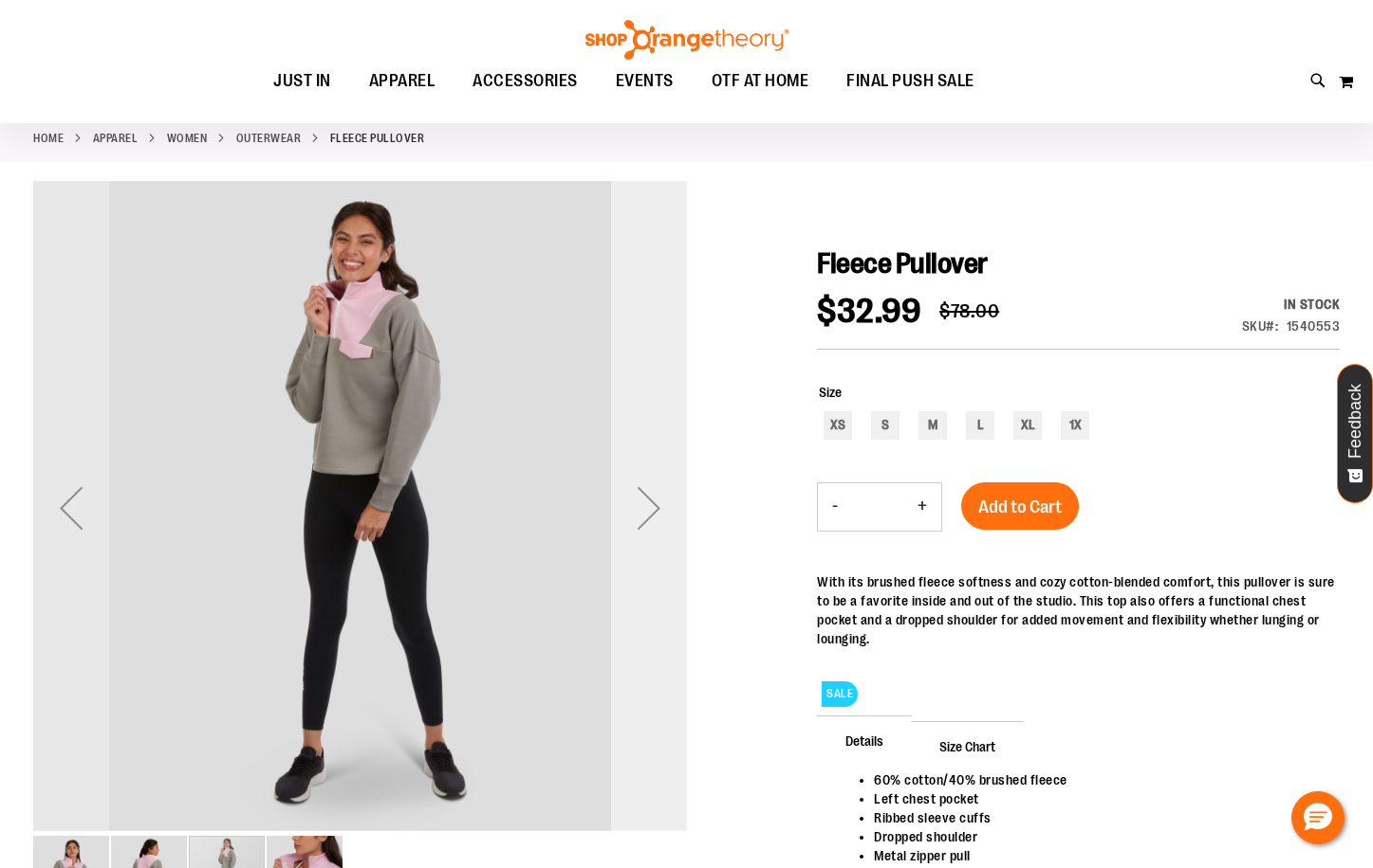
click at [637, 503] on div "Next" at bounding box center [648, 508] width 76 height 76
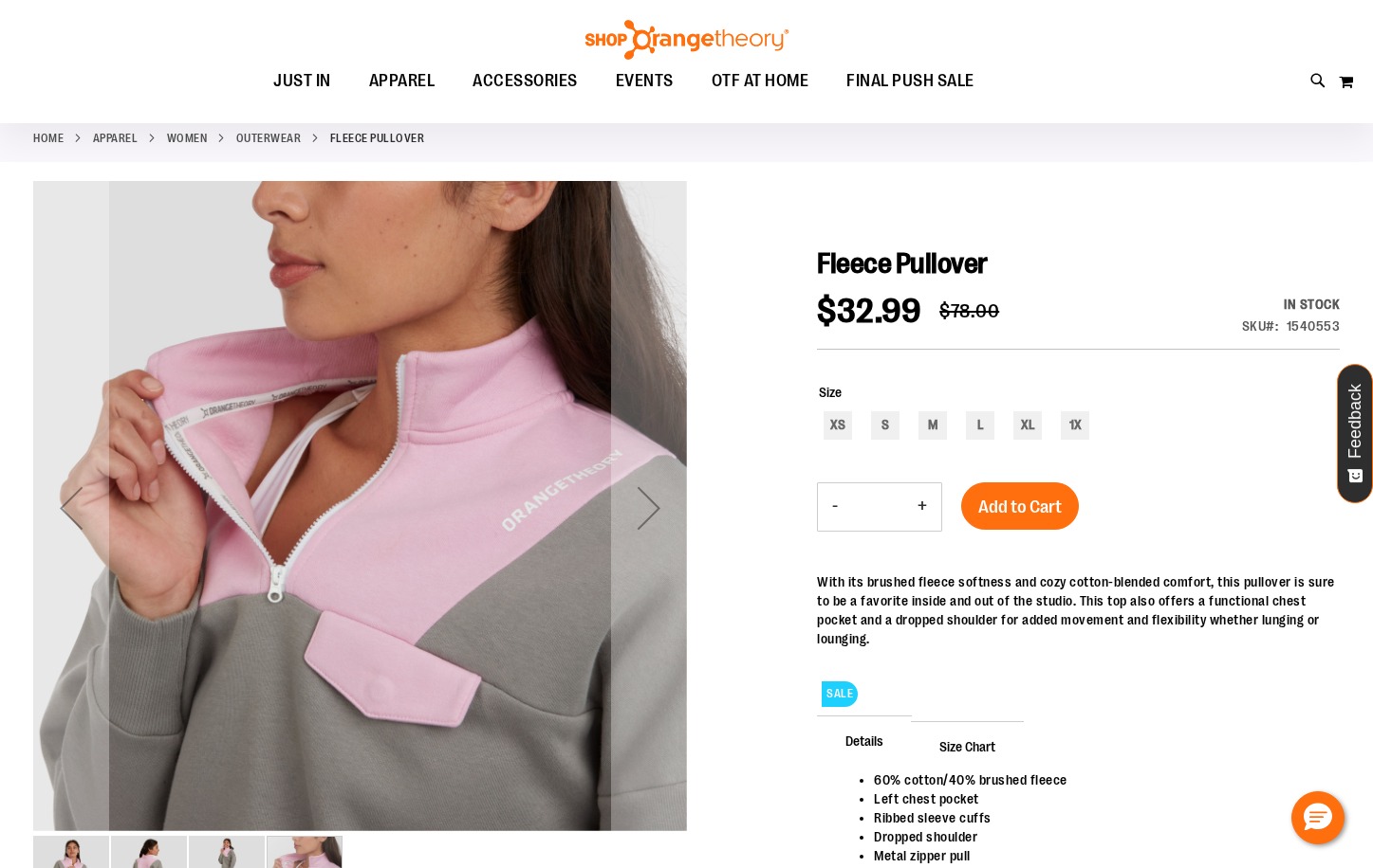
drag, startPoint x: 637, startPoint y: 503, endPoint x: 738, endPoint y: 387, distance: 153.8
click at [738, 387] on div at bounding box center [686, 580] width 1307 height 800
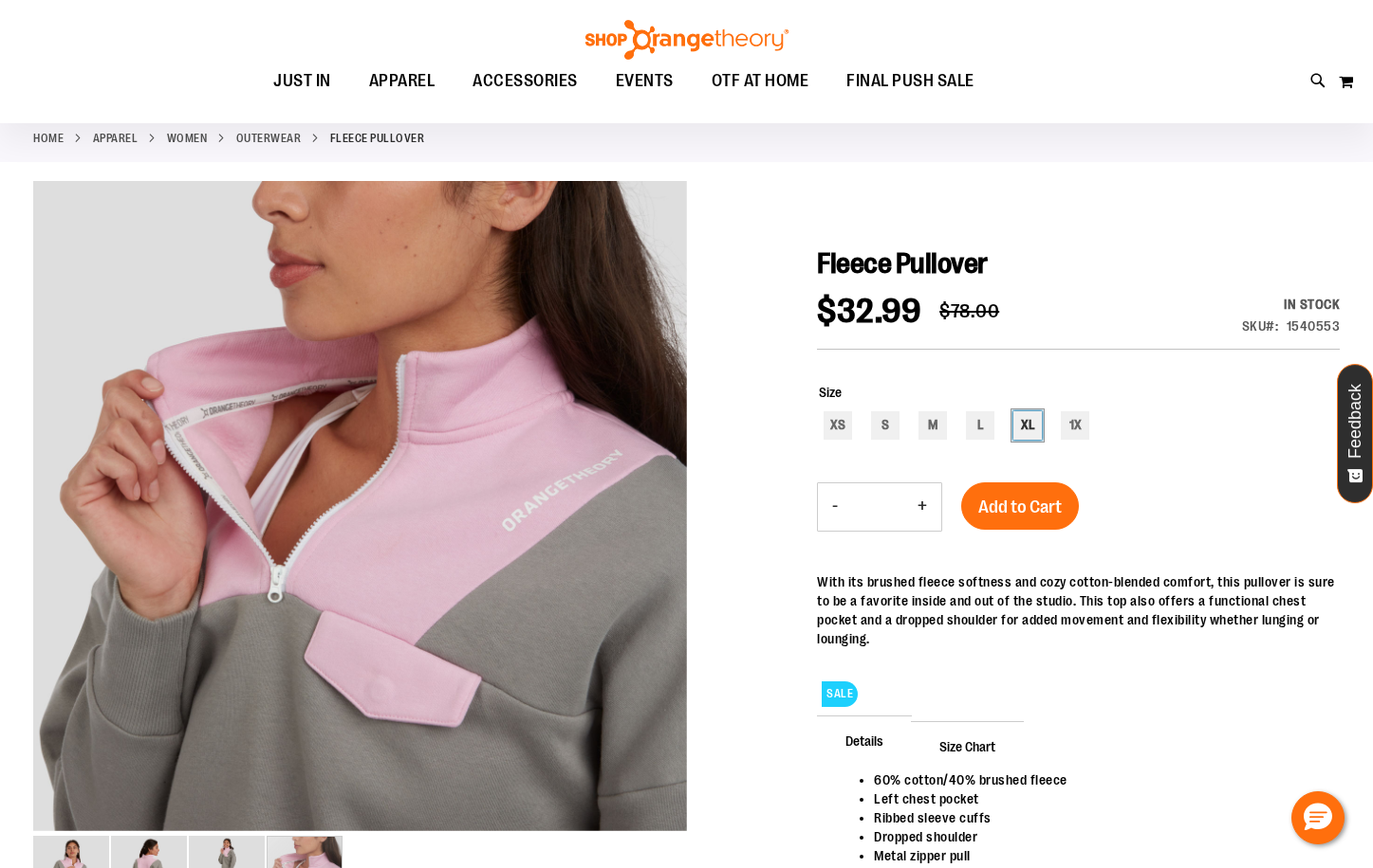
click at [1042, 423] on div "XL" at bounding box center [1027, 426] width 29 height 29
type input "***"
